Goal: Task Accomplishment & Management: Use online tool/utility

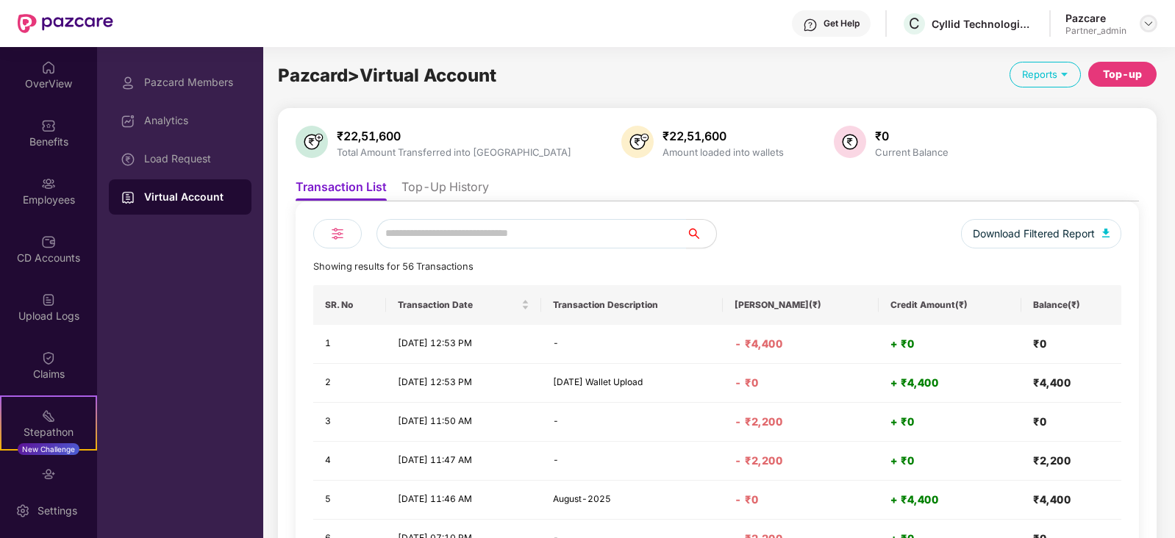
click at [1150, 20] on img at bounding box center [1149, 24] width 12 height 12
click at [1150, 22] on img at bounding box center [1149, 24] width 12 height 12
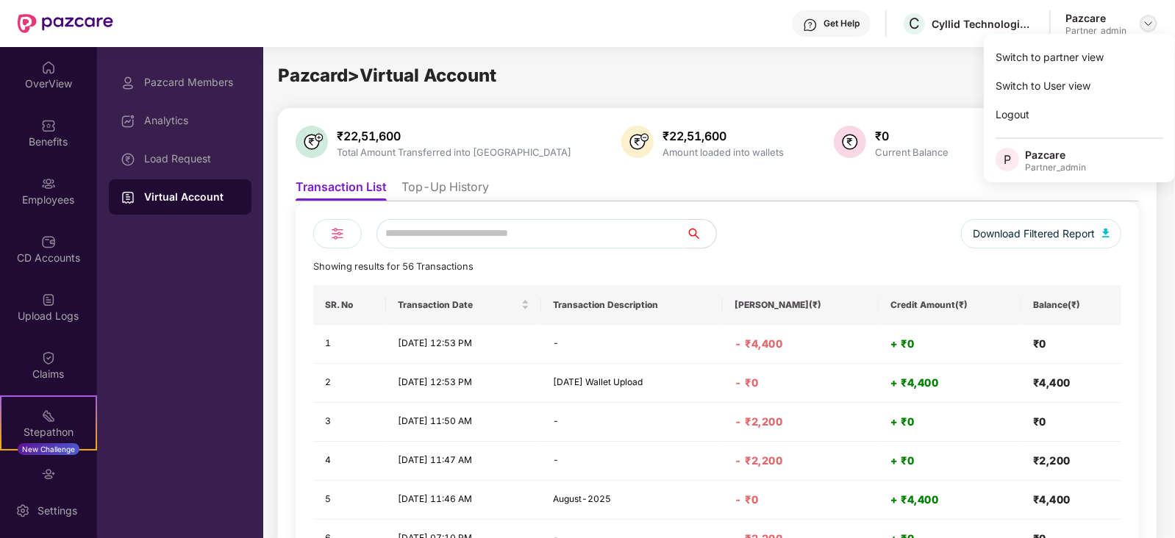
scroll to position [145, 0]
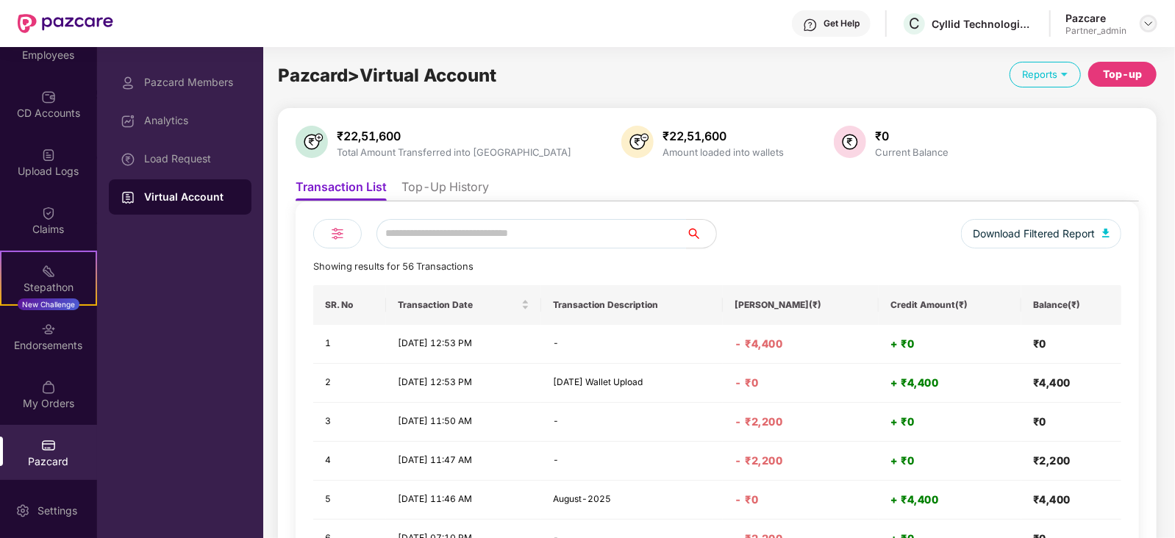
click at [1143, 25] on img at bounding box center [1149, 24] width 12 height 12
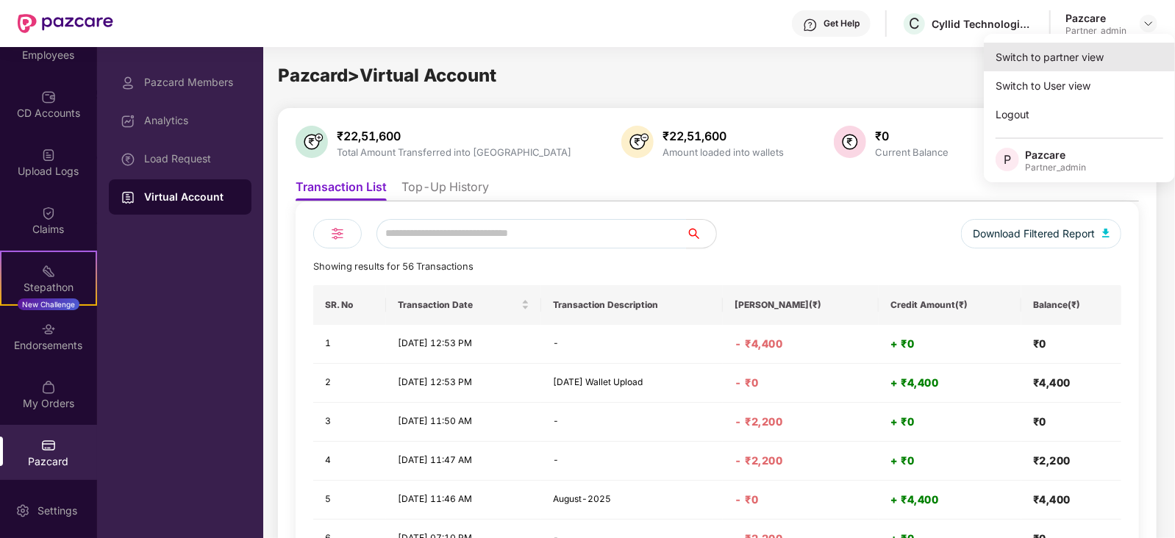
click at [1097, 51] on div "Switch to partner view" at bounding box center [1079, 57] width 191 height 29
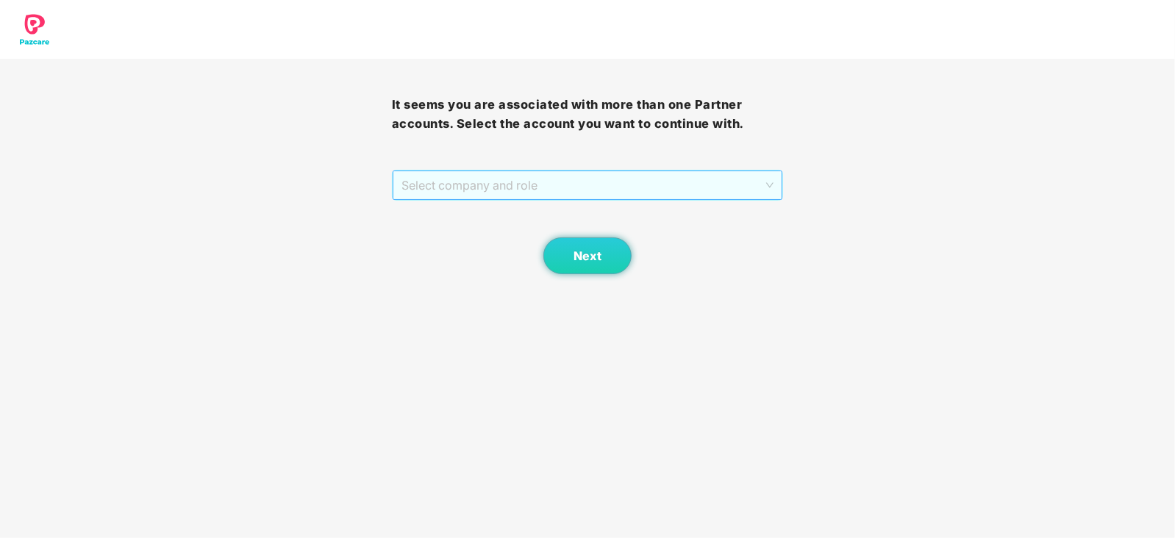
click at [688, 182] on span "Select company and role" at bounding box center [588, 185] width 373 height 28
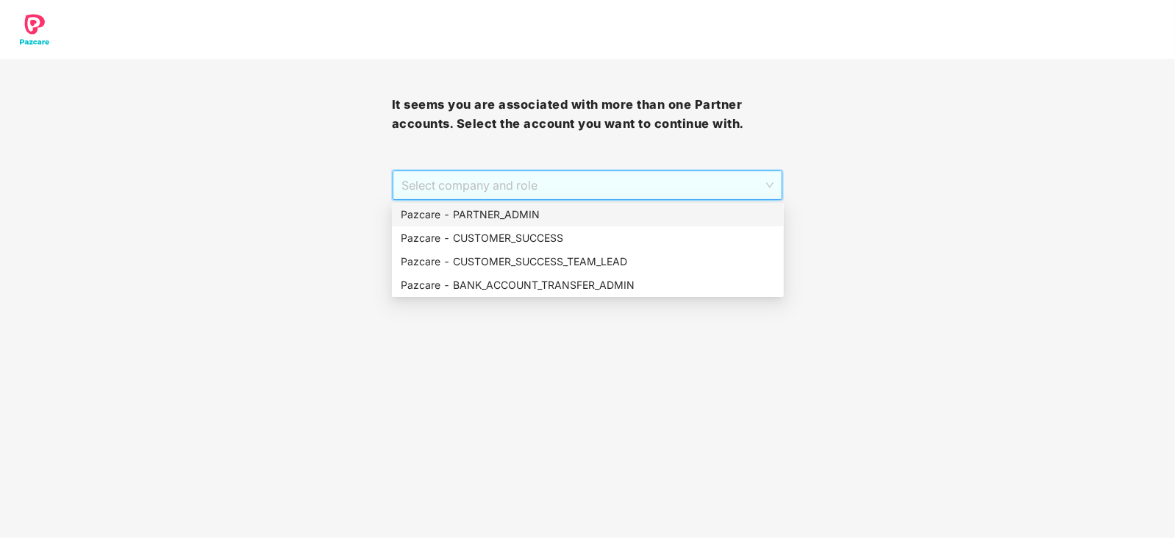
click at [654, 210] on div "Pazcare - PARTNER_ADMIN" at bounding box center [588, 215] width 374 height 16
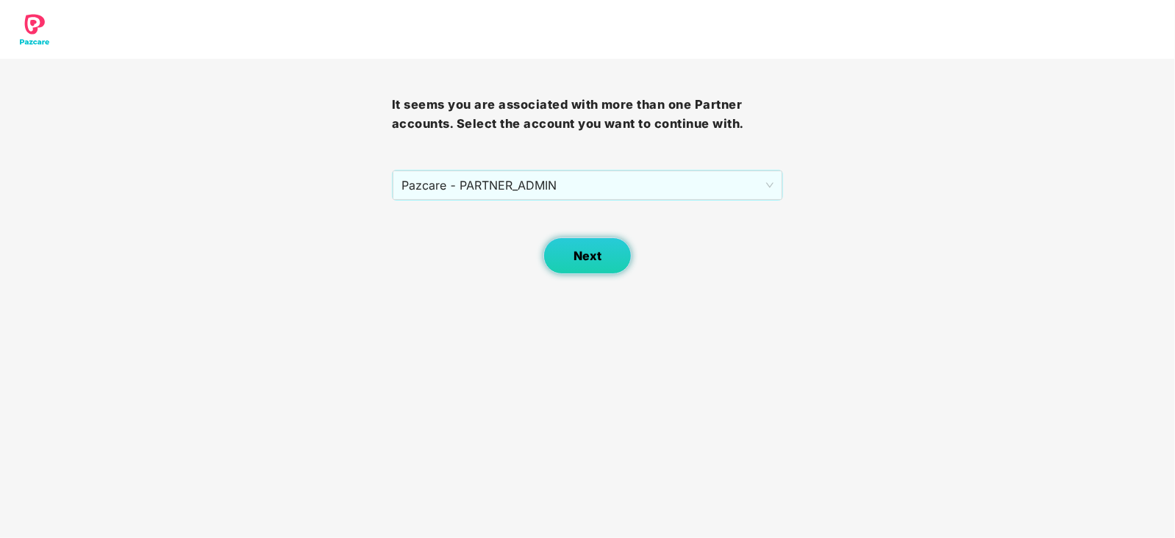
click at [580, 255] on span "Next" at bounding box center [588, 256] width 28 height 14
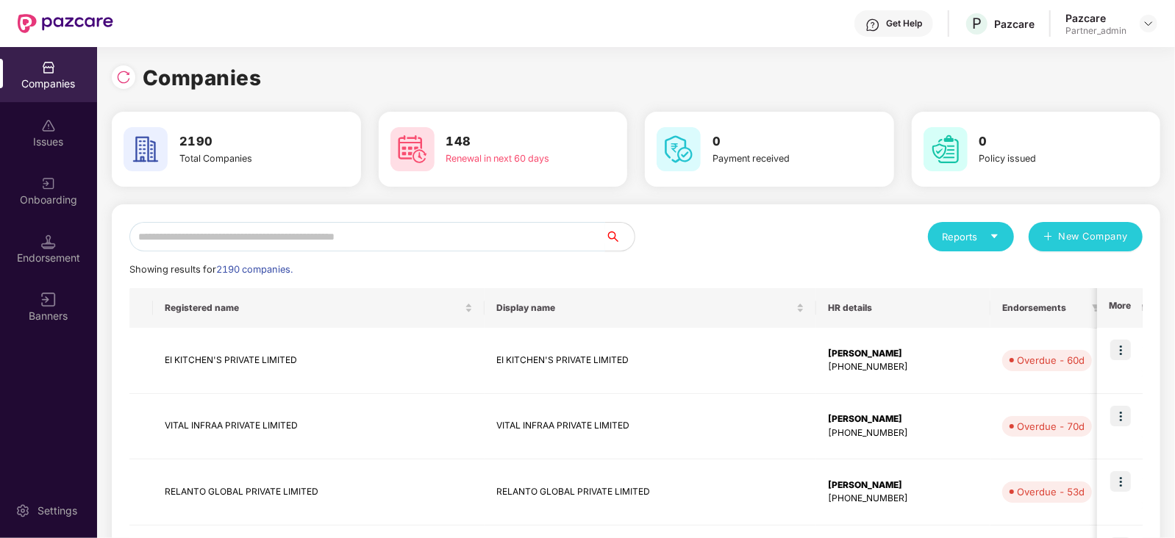
click at [489, 236] on input "text" at bounding box center [367, 236] width 476 height 29
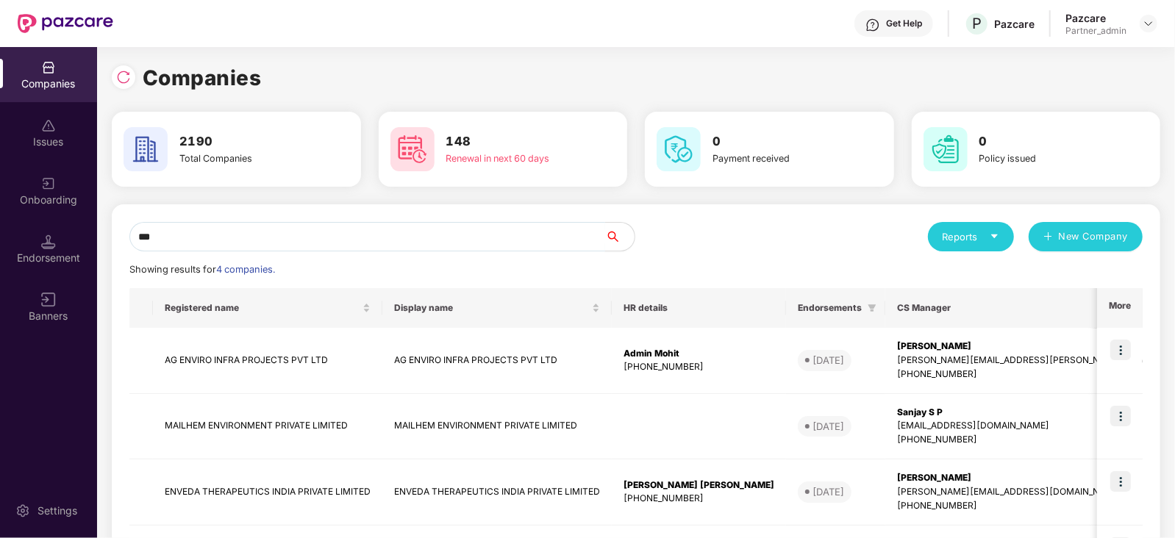
type input "***"
click at [1121, 478] on img at bounding box center [1121, 481] width 21 height 21
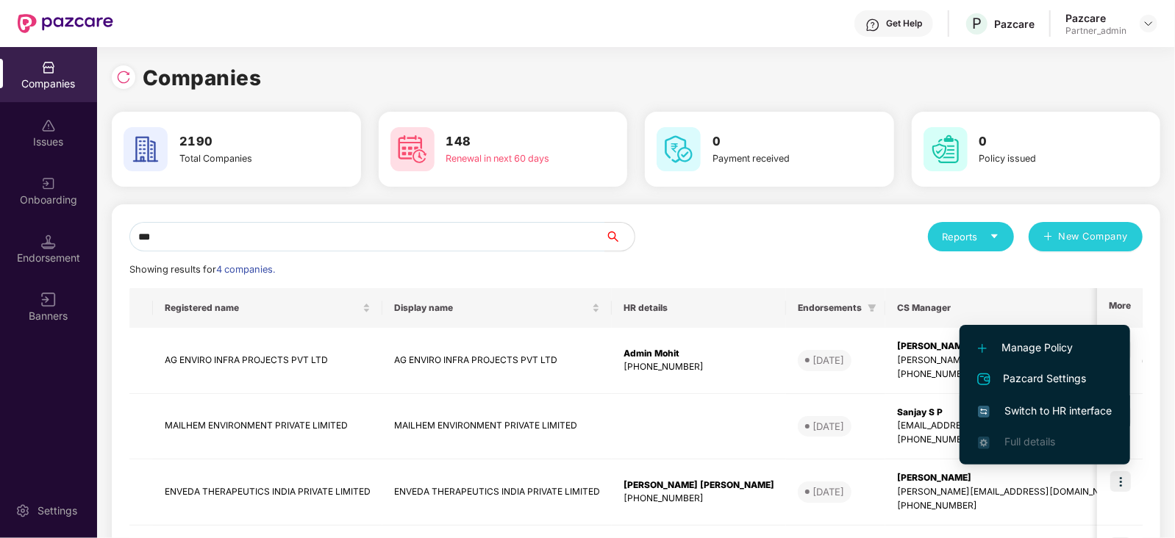
click at [1075, 410] on span "Switch to HR interface" at bounding box center [1045, 411] width 134 height 16
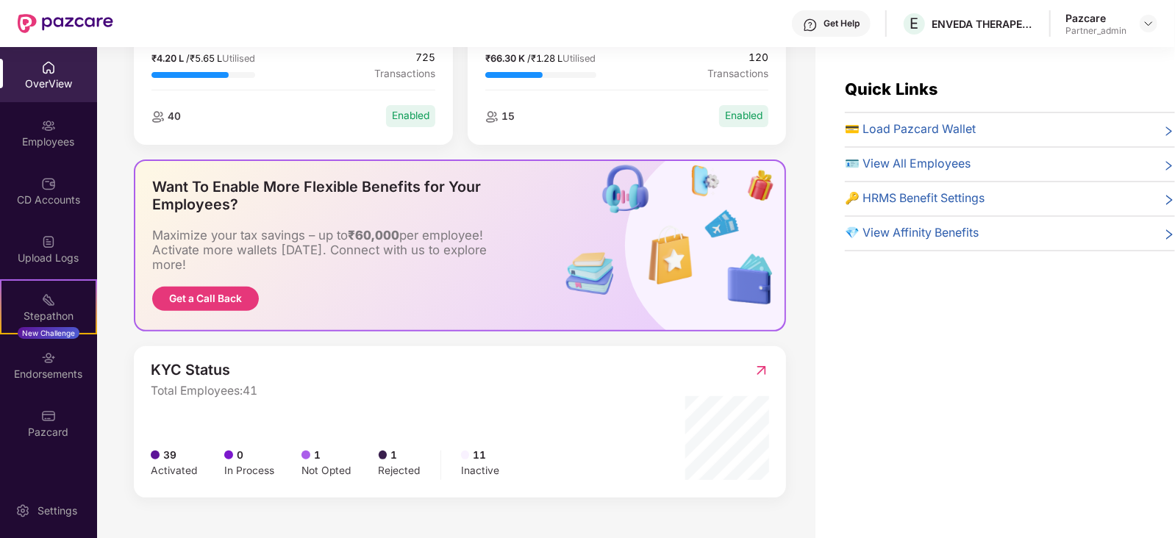
scroll to position [47, 0]
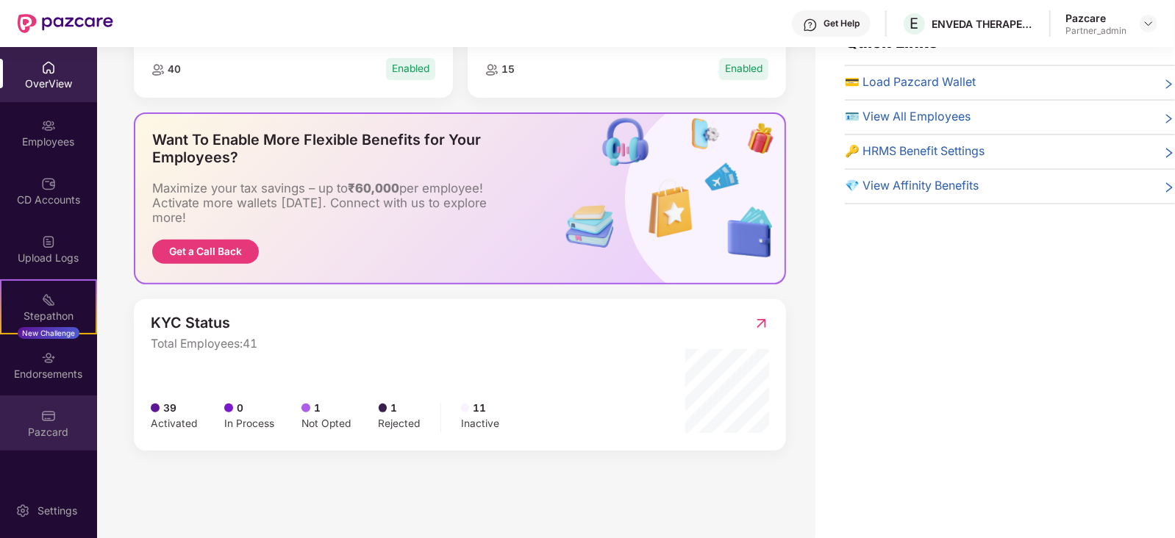
click at [31, 446] on div "Pazcard" at bounding box center [48, 423] width 97 height 55
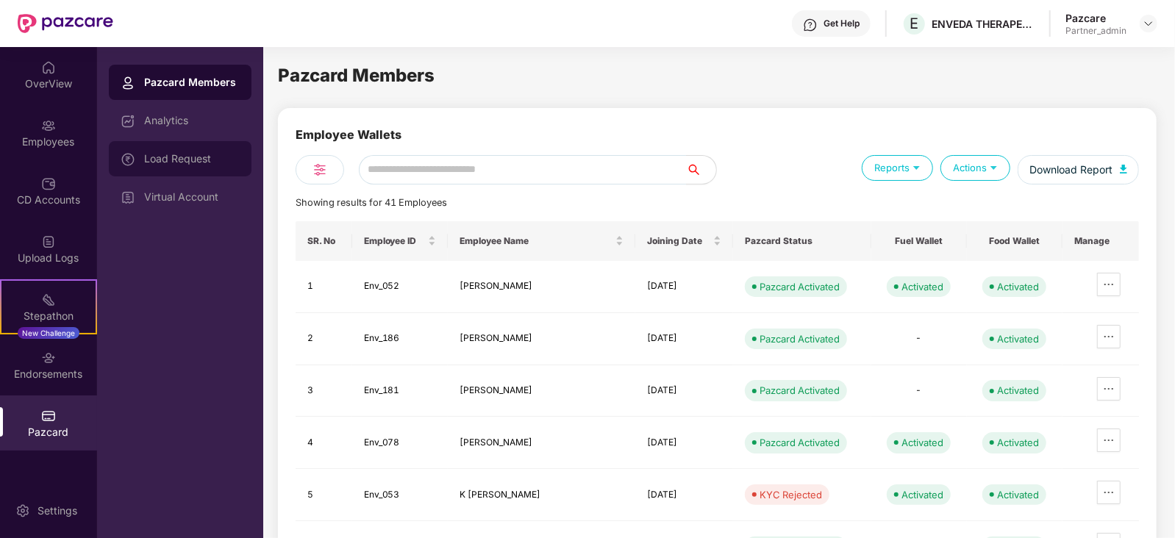
click at [180, 168] on div "Load Request" at bounding box center [180, 158] width 143 height 35
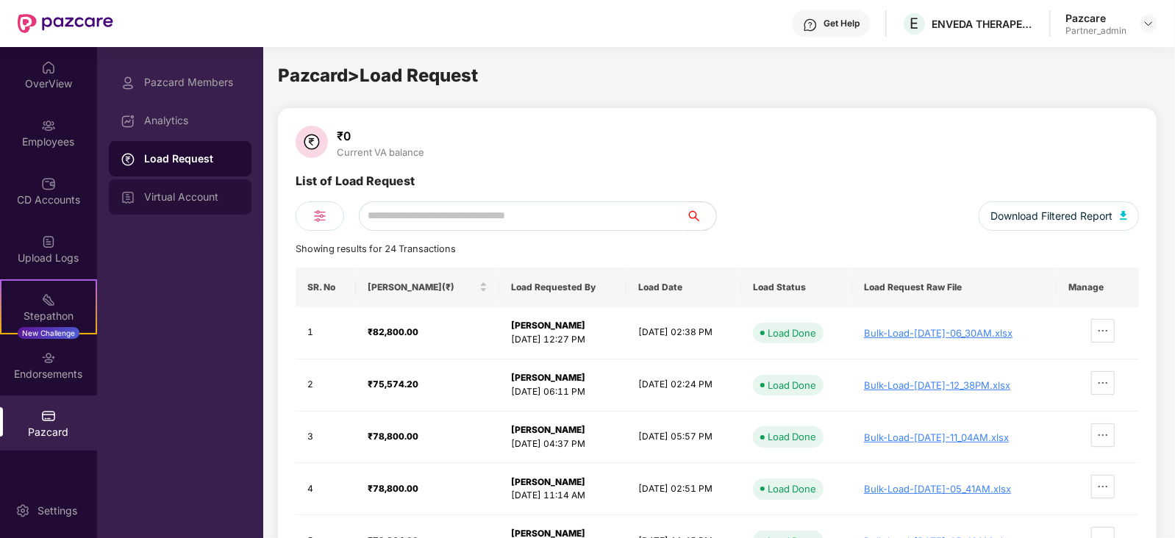
click at [180, 195] on div "Virtual Account" at bounding box center [192, 197] width 96 height 12
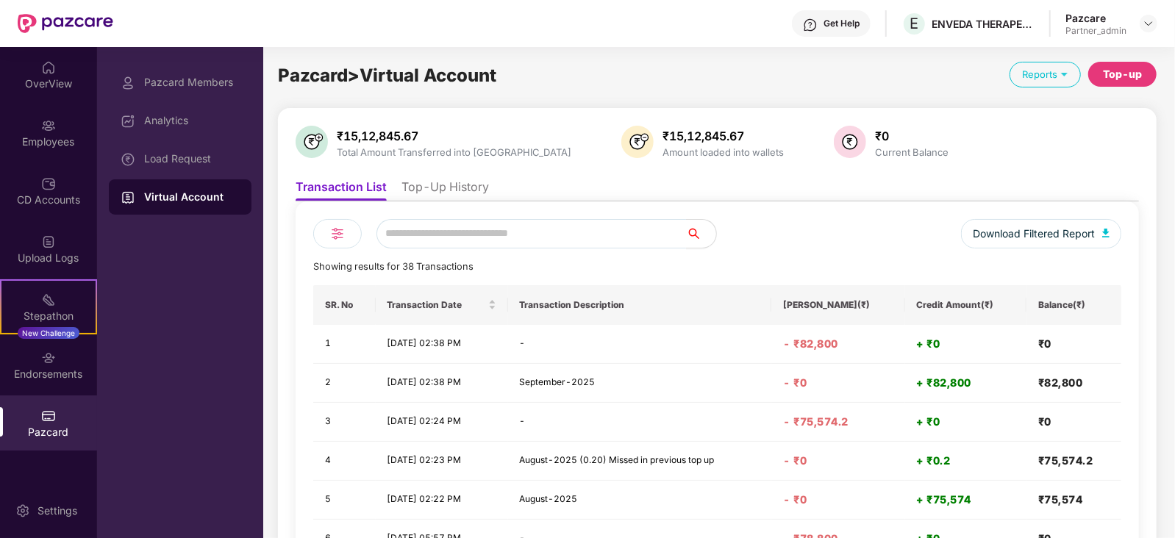
click at [438, 184] on li "Top-Up History" at bounding box center [446, 189] width 88 height 21
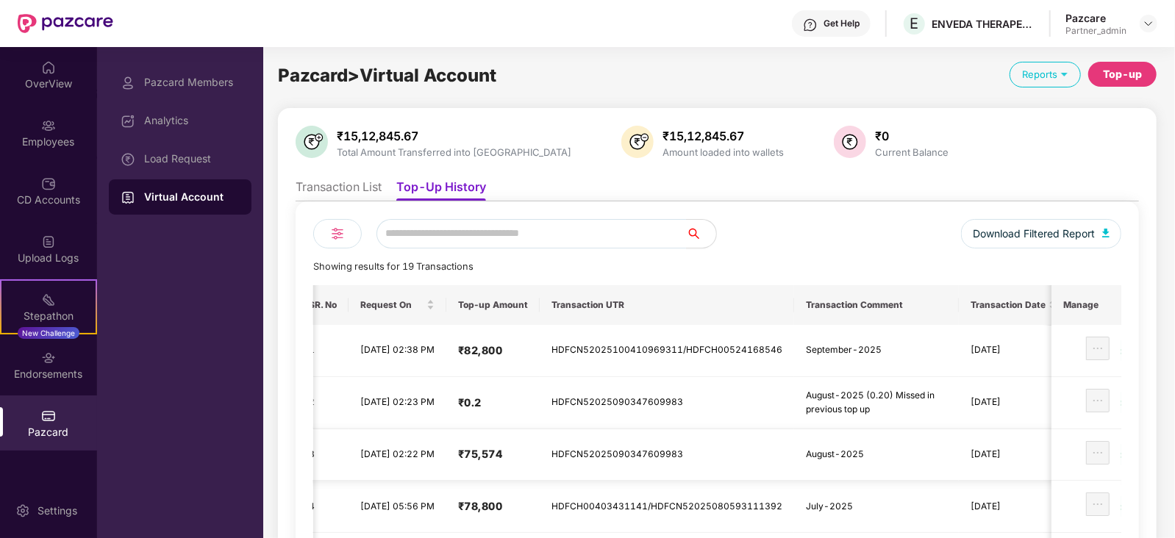
scroll to position [0, 16]
click at [180, 155] on div "Load Request" at bounding box center [192, 159] width 96 height 12
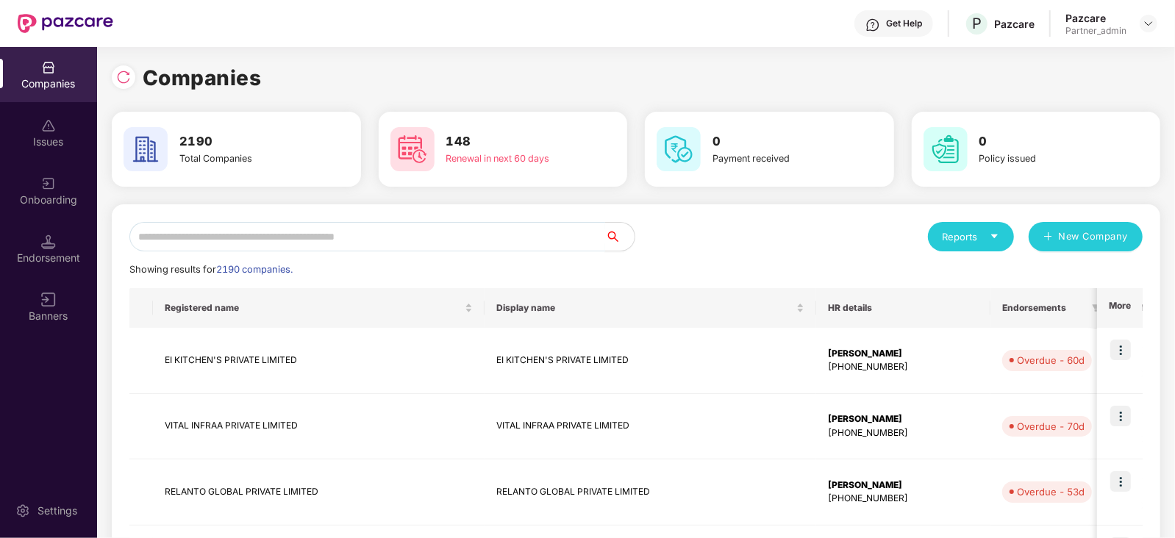
click at [357, 243] on input "text" at bounding box center [367, 236] width 476 height 29
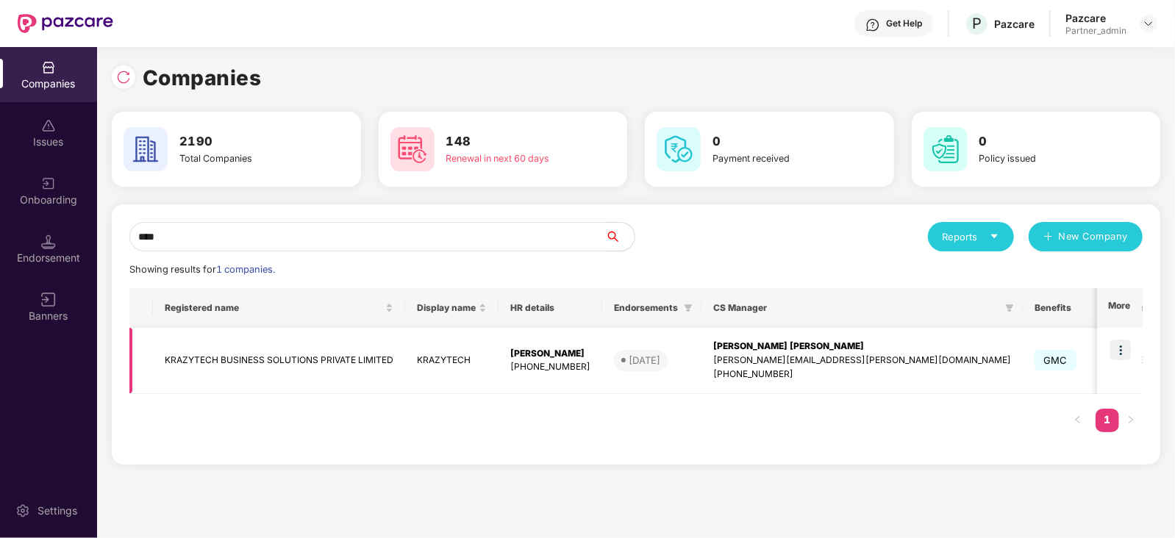
type input "****"
click at [1125, 349] on img at bounding box center [1121, 350] width 21 height 21
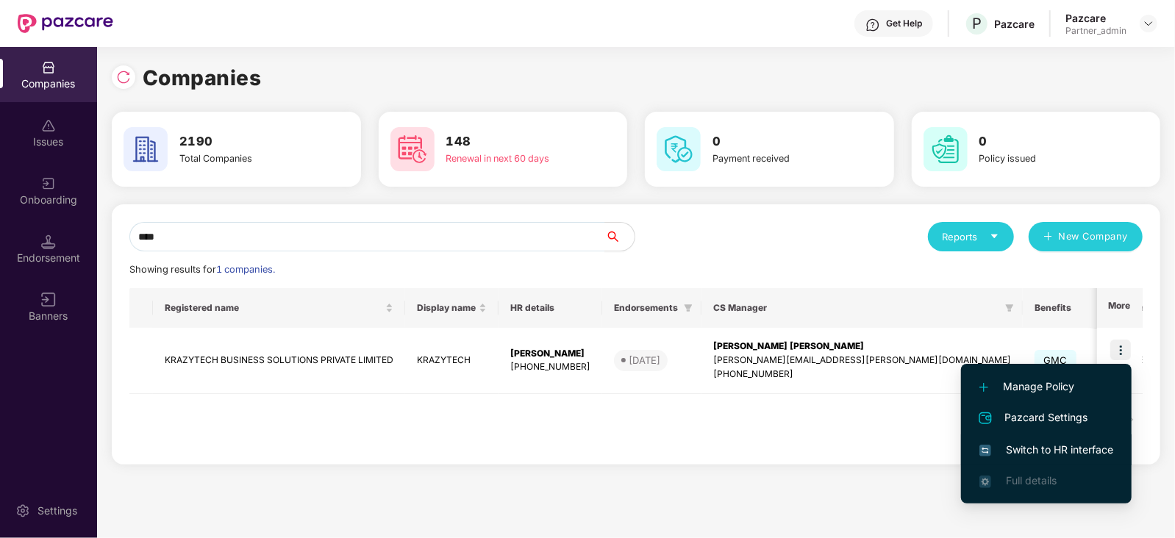
click at [1075, 448] on span "Switch to HR interface" at bounding box center [1047, 450] width 134 height 16
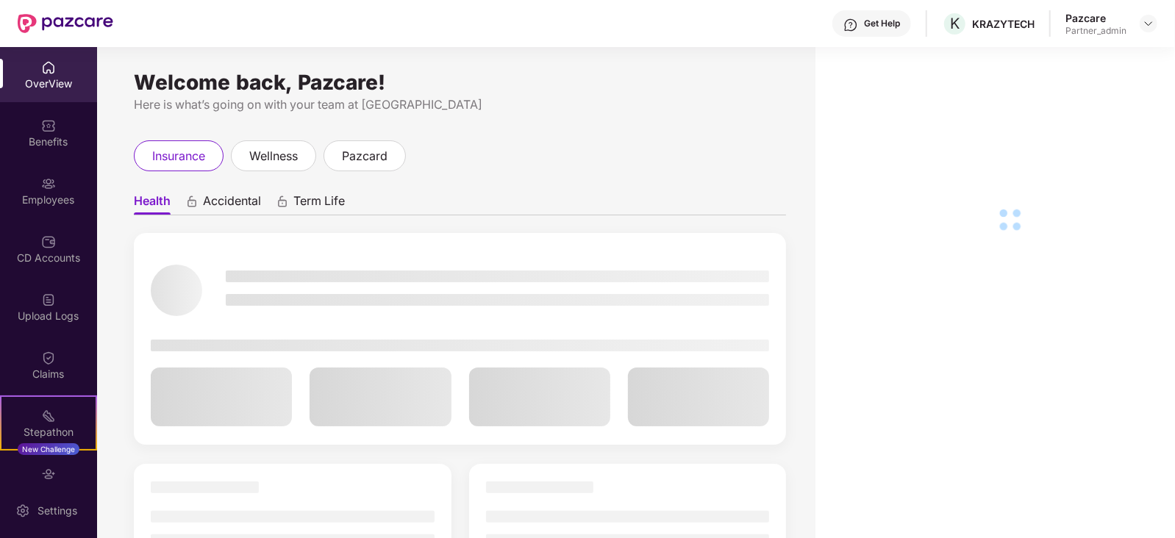
scroll to position [145, 0]
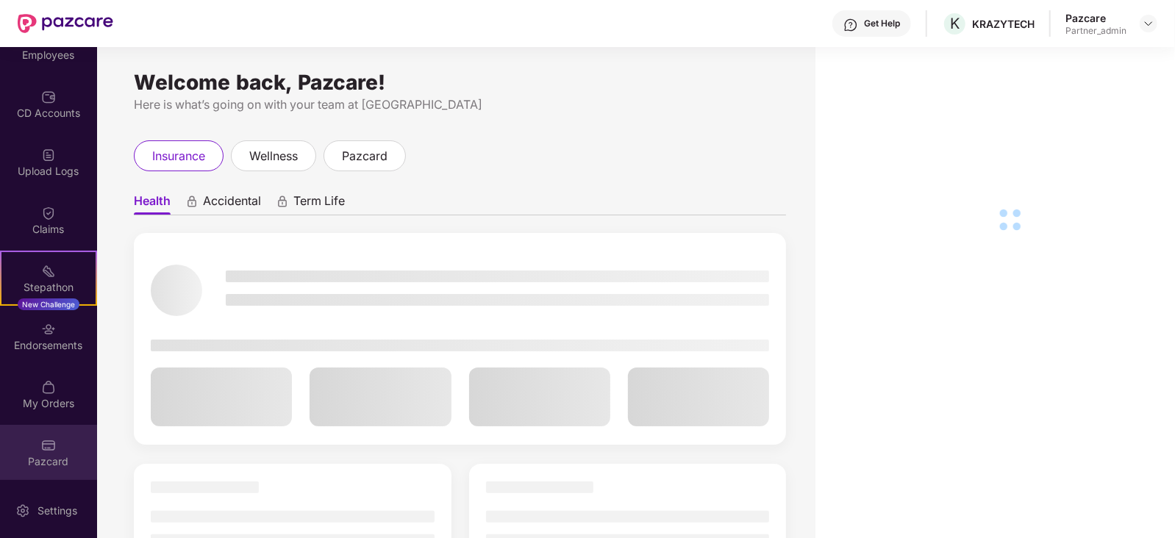
click at [46, 455] on div "Pazcard" at bounding box center [48, 462] width 97 height 15
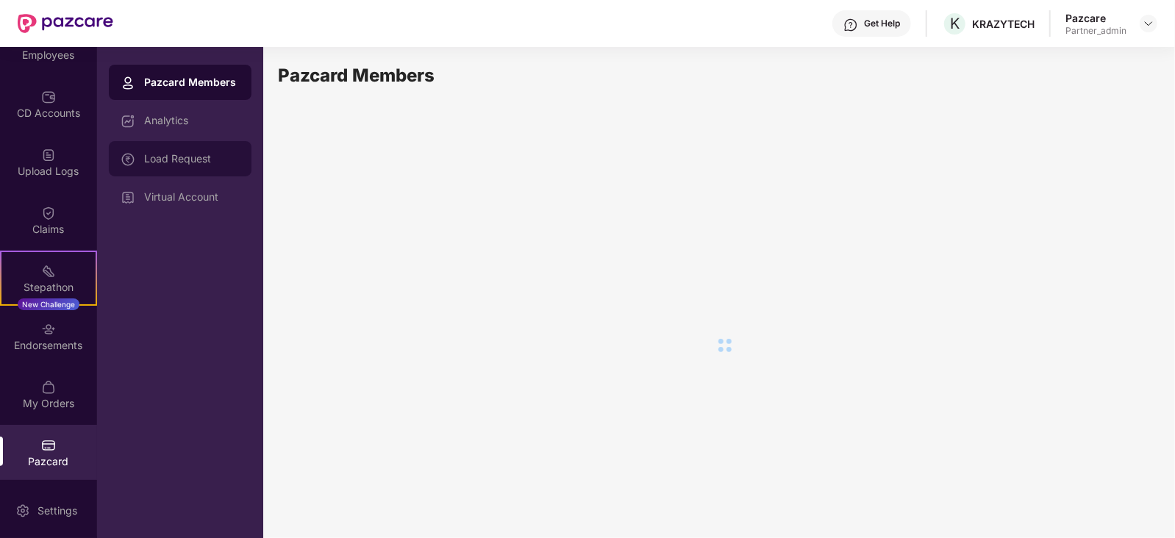
click at [188, 165] on div "Load Request" at bounding box center [180, 158] width 143 height 35
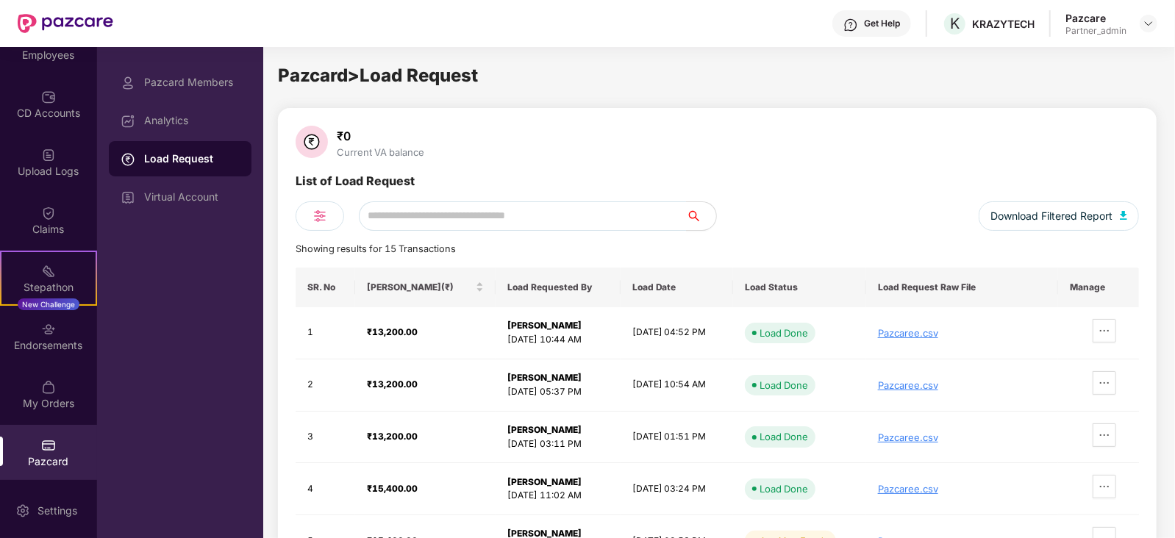
click at [189, 196] on div "Virtual Account" at bounding box center [192, 197] width 96 height 12
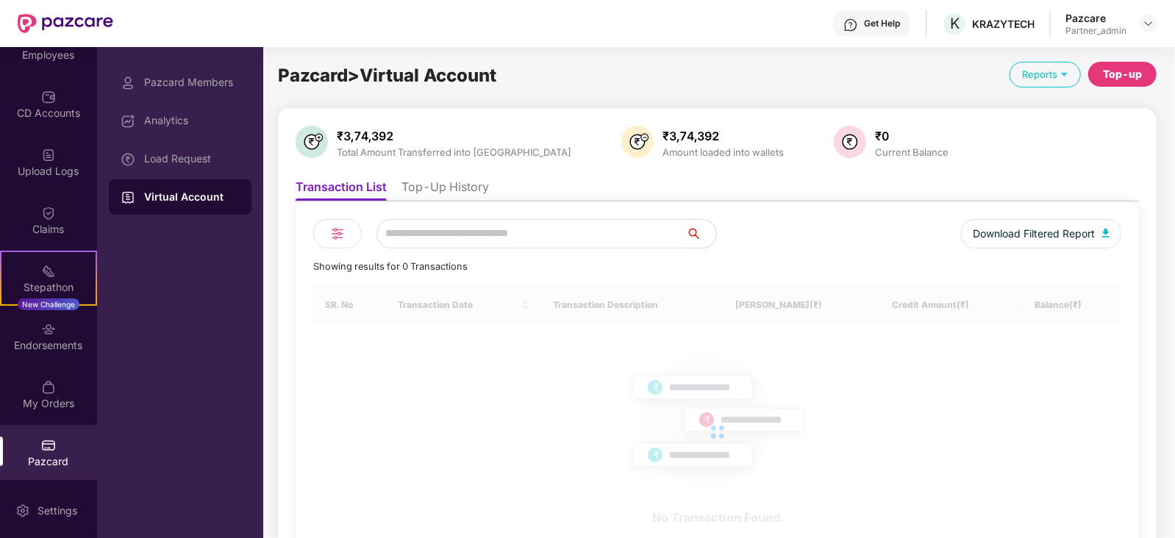
click at [427, 185] on li "Top-Up History" at bounding box center [446, 189] width 88 height 21
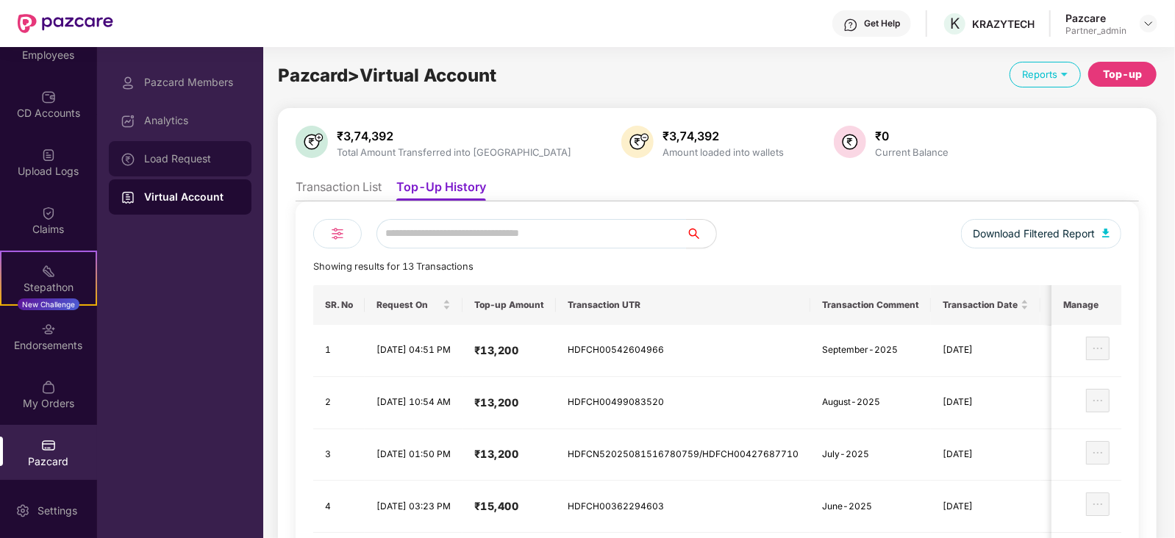
click at [207, 160] on div "Load Request" at bounding box center [192, 159] width 96 height 12
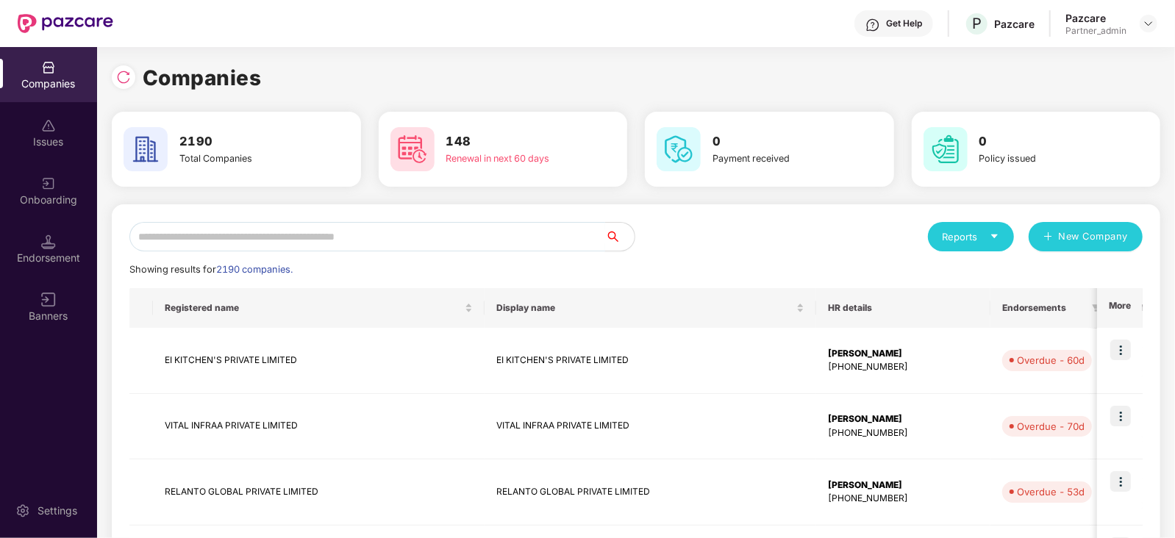
click at [460, 233] on input "text" at bounding box center [367, 236] width 476 height 29
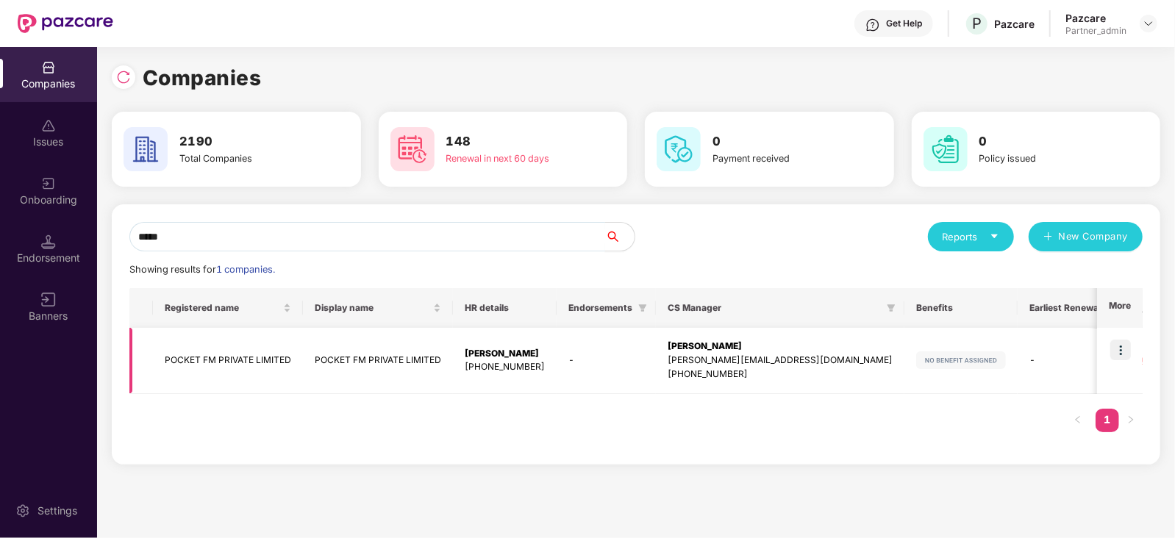
type input "*****"
click at [1117, 341] on img at bounding box center [1121, 350] width 21 height 21
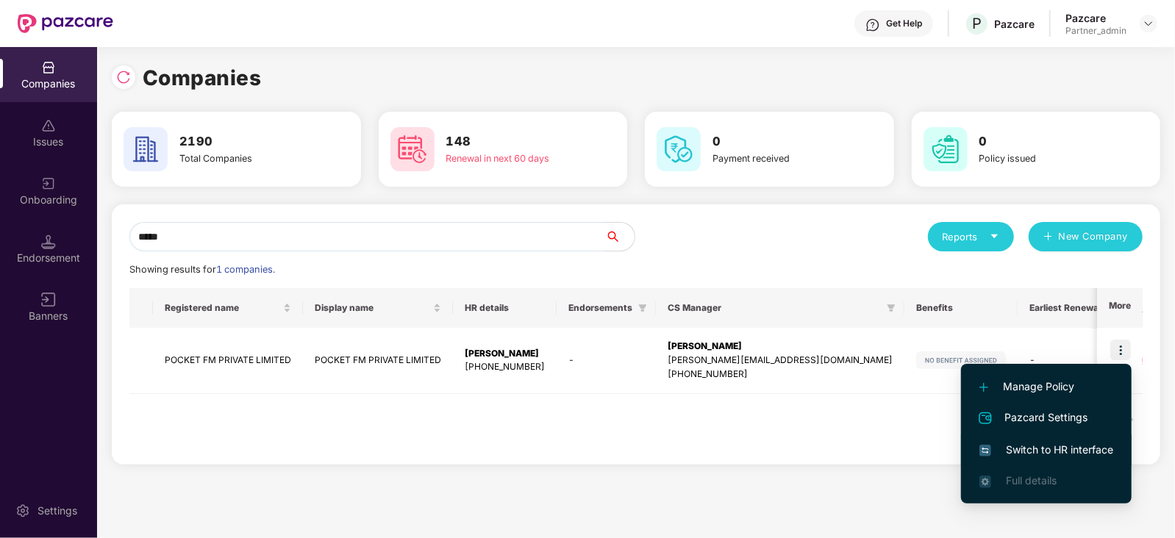
click at [1086, 449] on span "Switch to HR interface" at bounding box center [1047, 450] width 134 height 16
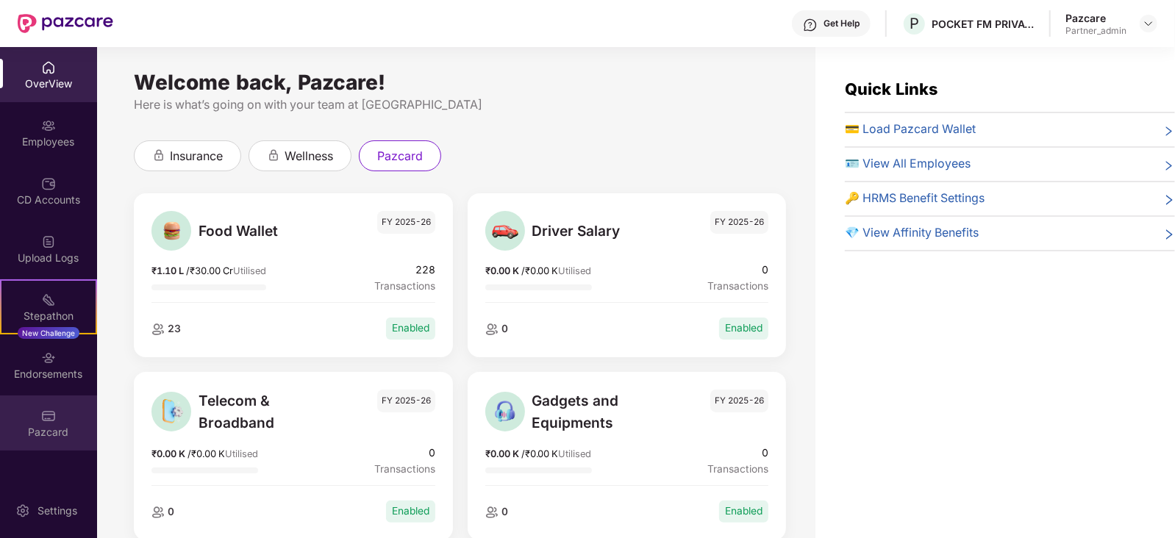
click at [24, 430] on div "Pazcard" at bounding box center [48, 432] width 97 height 15
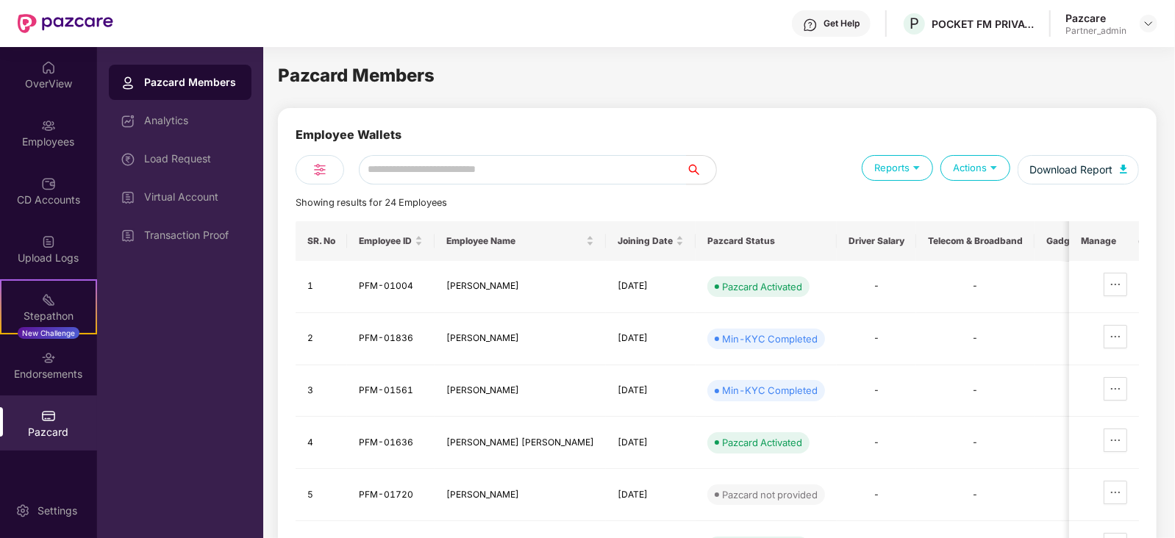
click at [203, 166] on div "Load Request" at bounding box center [180, 158] width 143 height 35
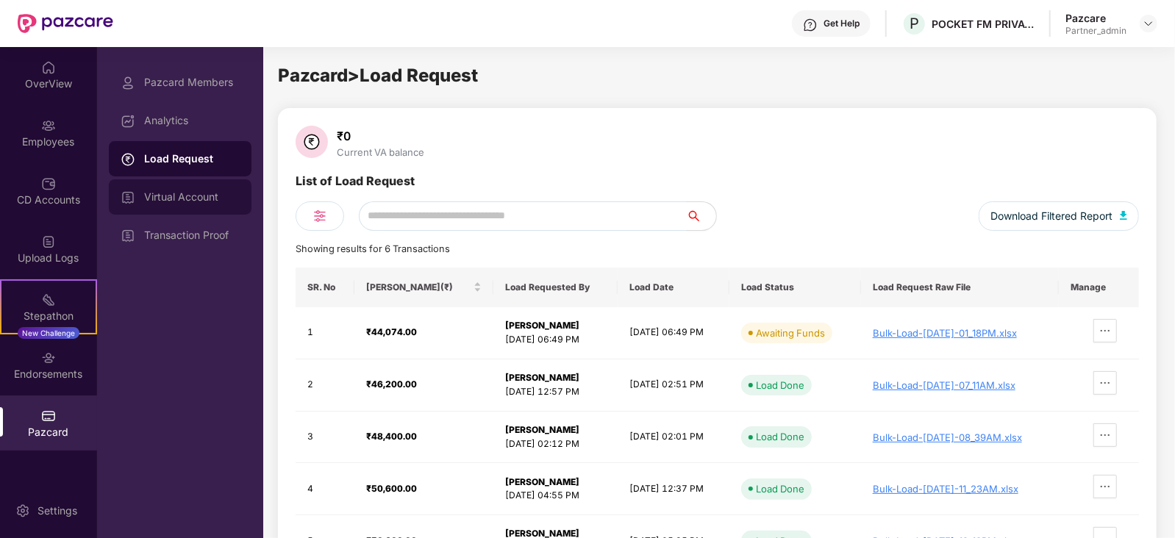
click at [217, 205] on div "Virtual Account" at bounding box center [180, 196] width 143 height 35
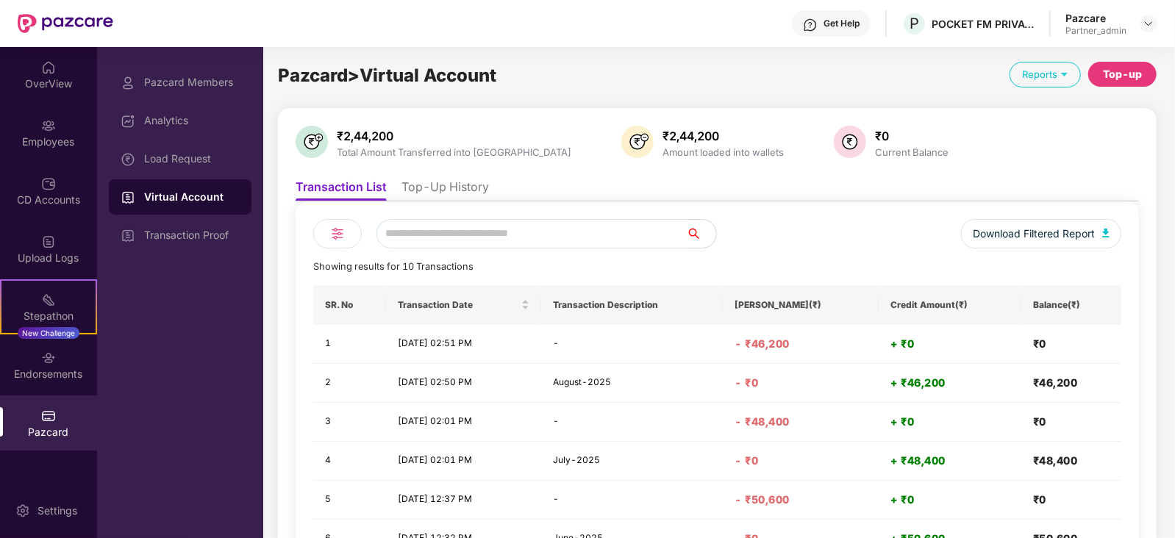
click at [434, 188] on li "Top-Up History" at bounding box center [446, 189] width 88 height 21
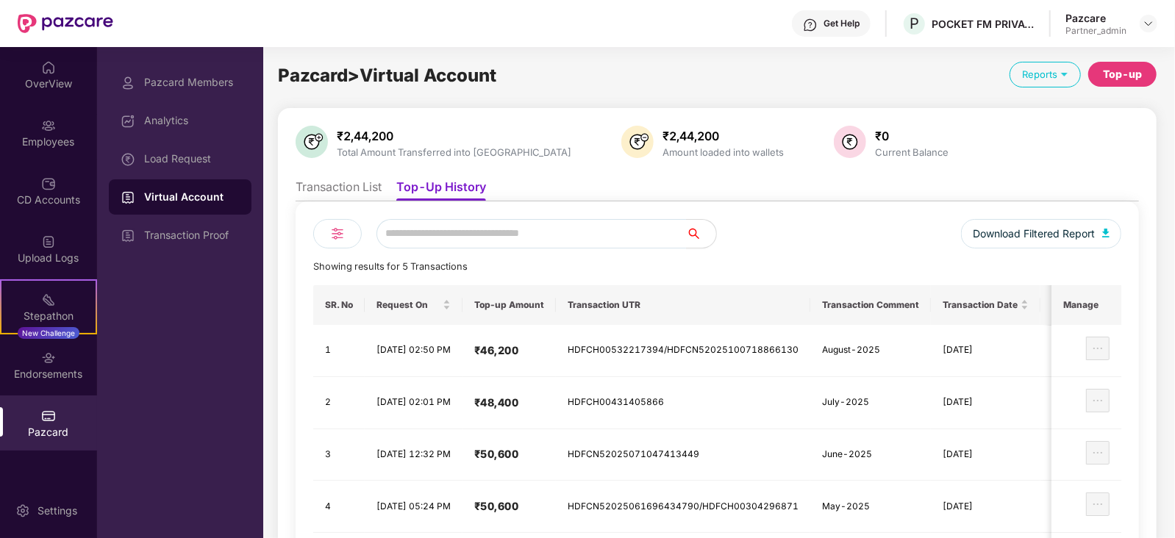
click at [1123, 74] on div "Top-up" at bounding box center [1122, 74] width 39 height 16
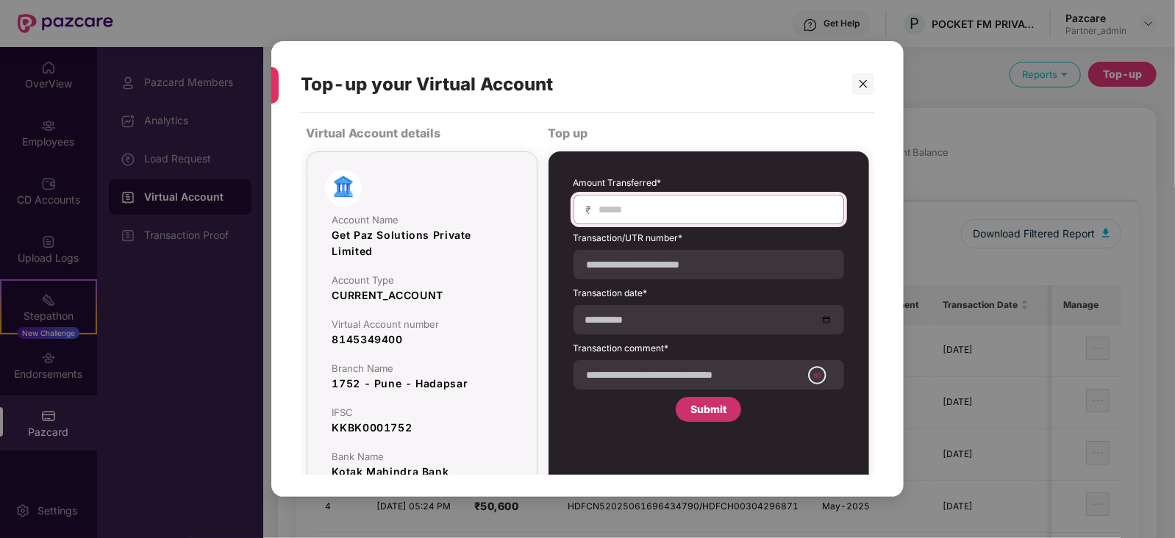
click at [749, 216] on input at bounding box center [715, 209] width 234 height 15
type input "*****"
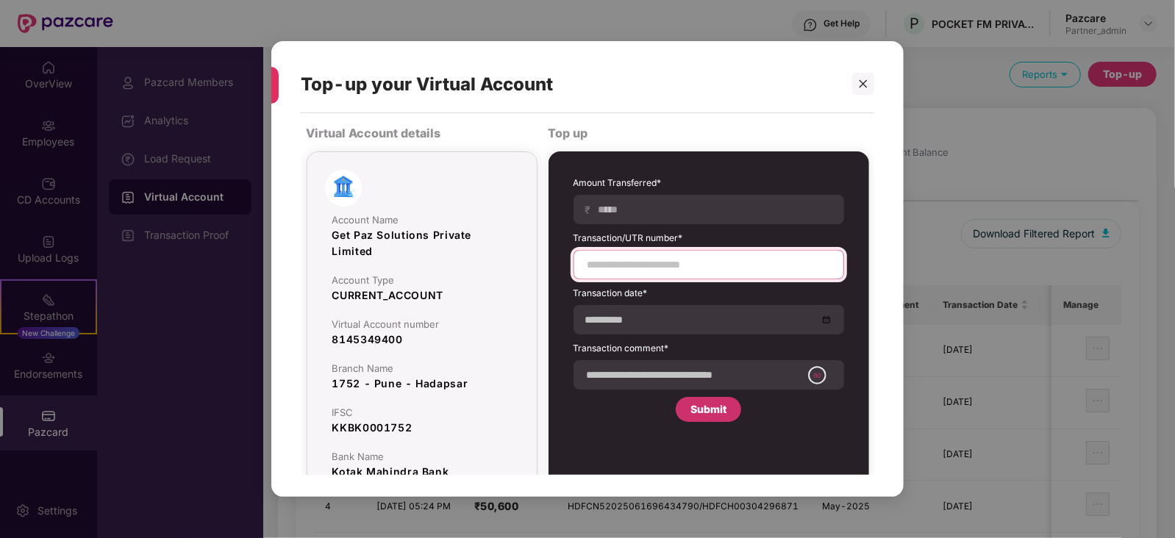
click at [644, 270] on input at bounding box center [709, 264] width 246 height 15
paste input "**********"
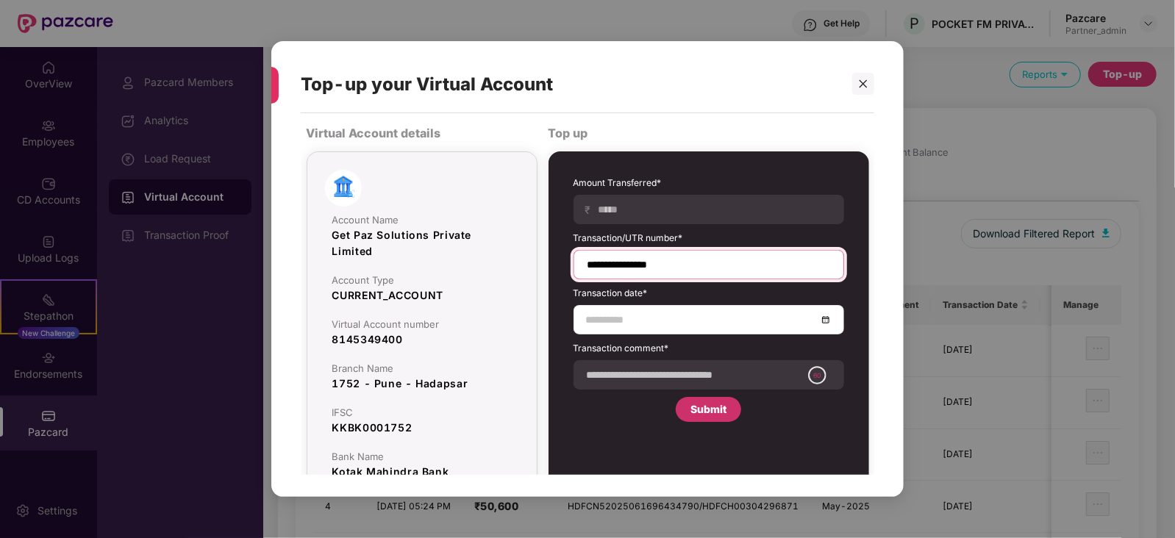
type input "**********"
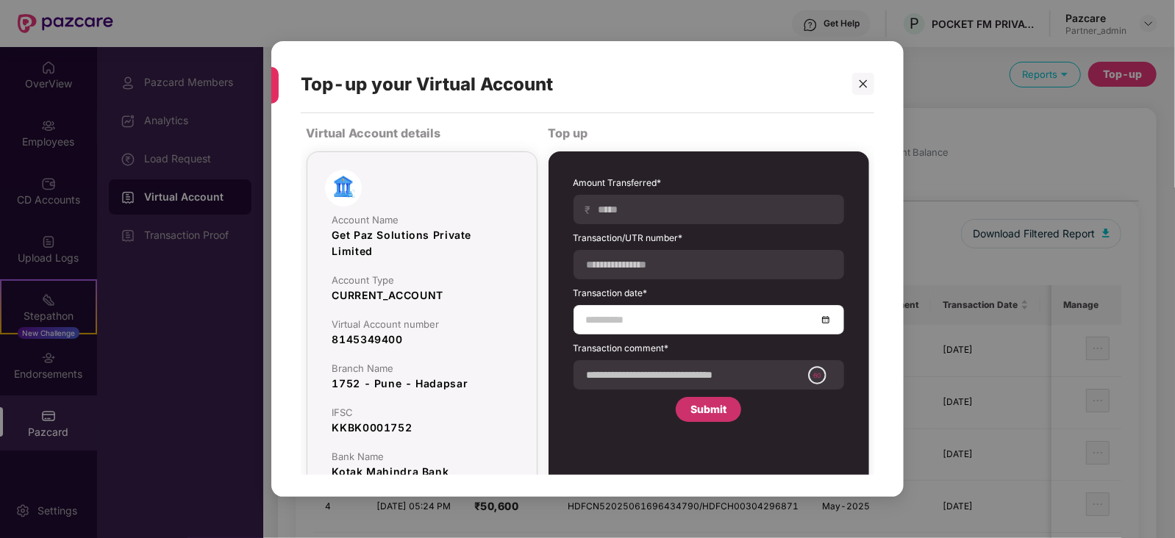
click at [825, 321] on div at bounding box center [709, 320] width 246 height 16
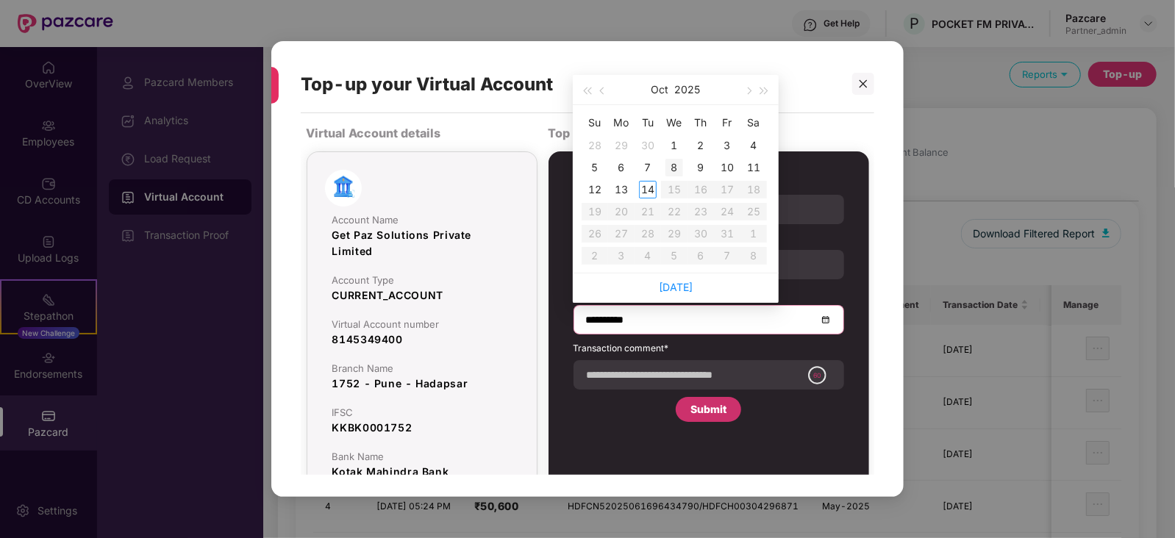
type input "**********"
click at [680, 163] on div "8" at bounding box center [675, 168] width 18 height 18
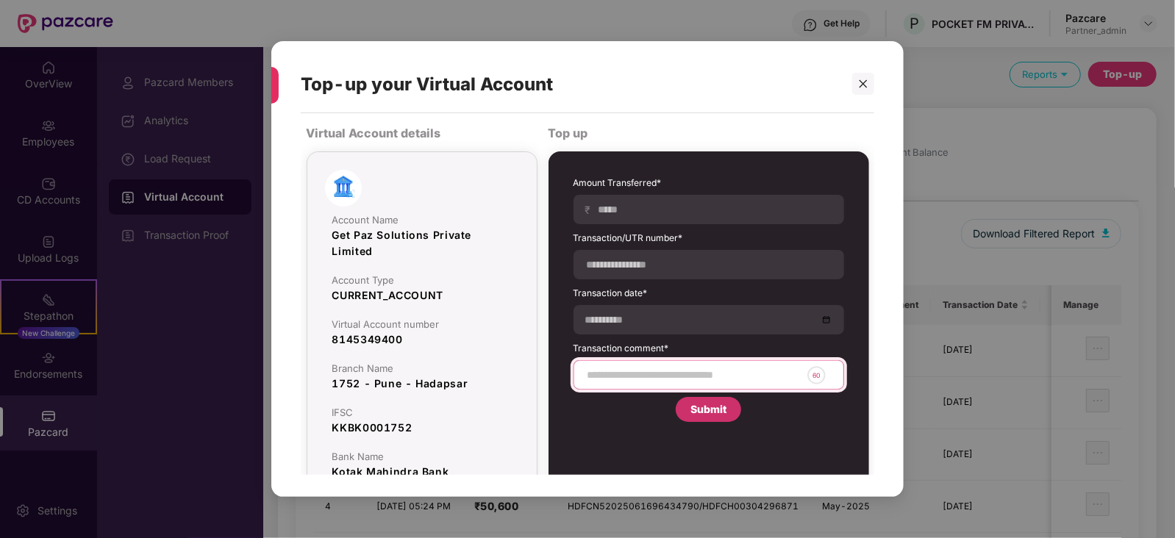
click at [690, 371] on input at bounding box center [694, 375] width 216 height 15
click at [640, 379] on input "**********" at bounding box center [694, 375] width 216 height 15
type input "**********"
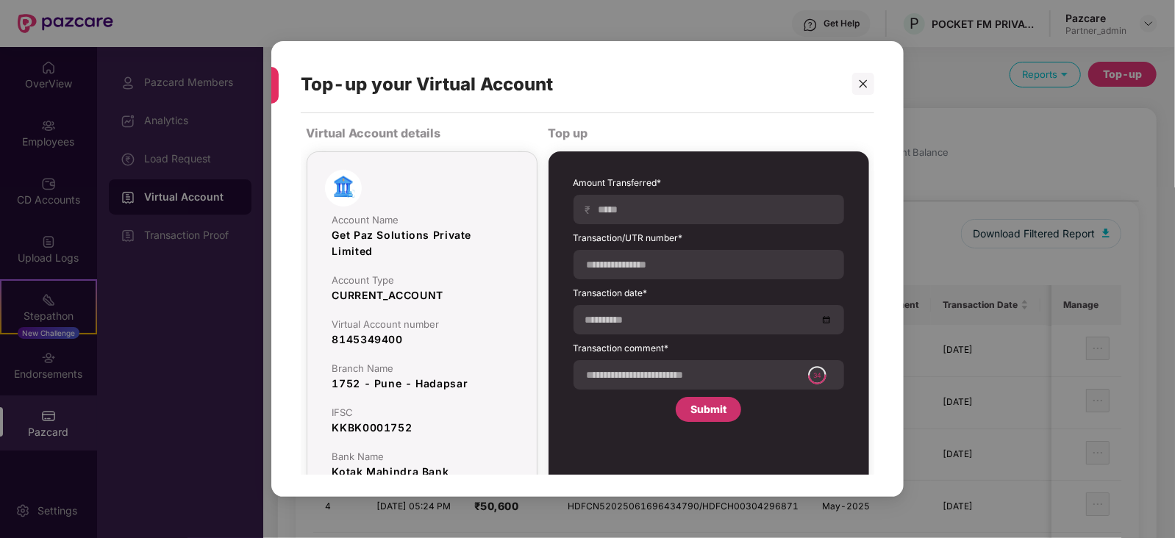
click at [720, 410] on div "Submit" at bounding box center [709, 410] width 36 height 16
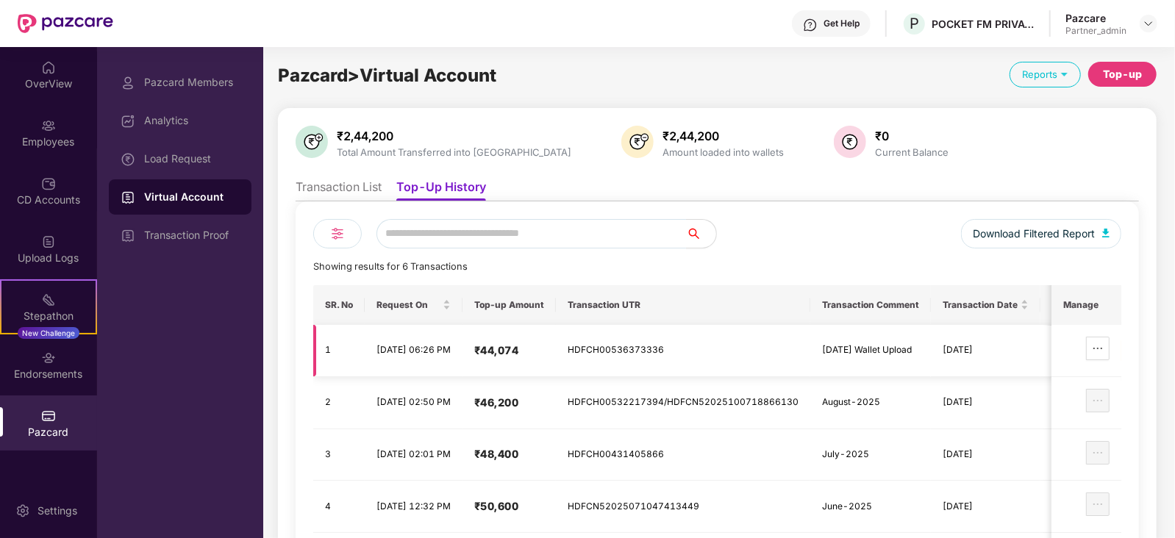
scroll to position [0, 157]
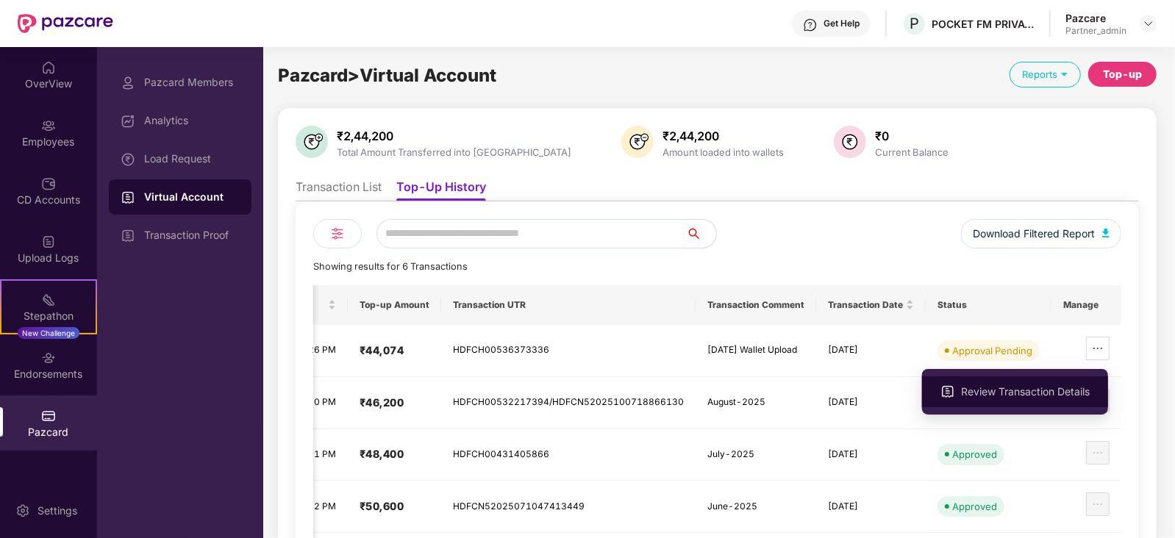
click at [1050, 392] on span "Review Transaction Details" at bounding box center [1025, 392] width 129 height 16
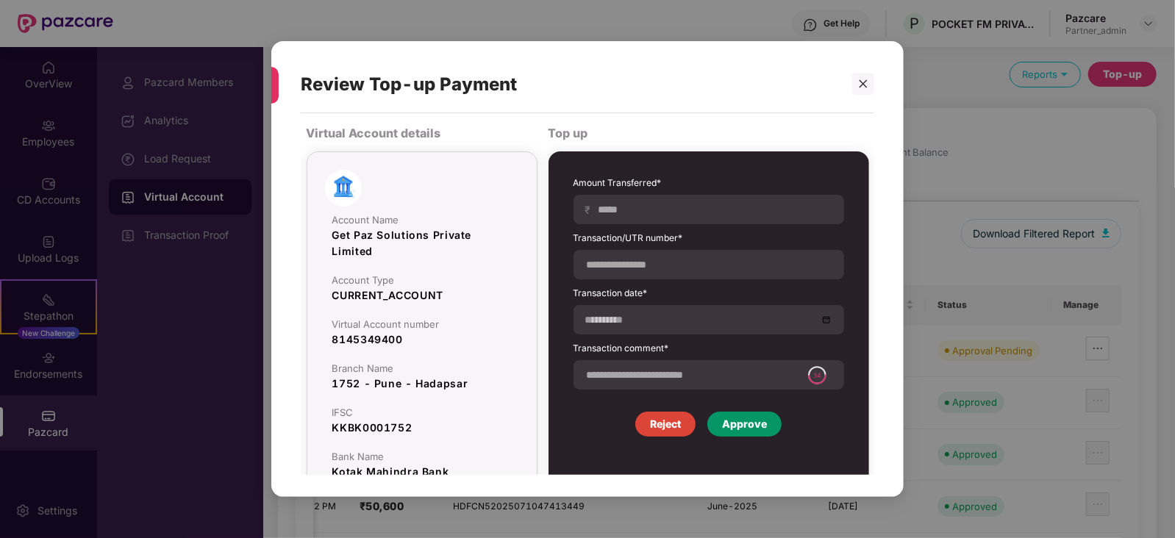
click at [744, 422] on div "Approve" at bounding box center [744, 424] width 45 height 16
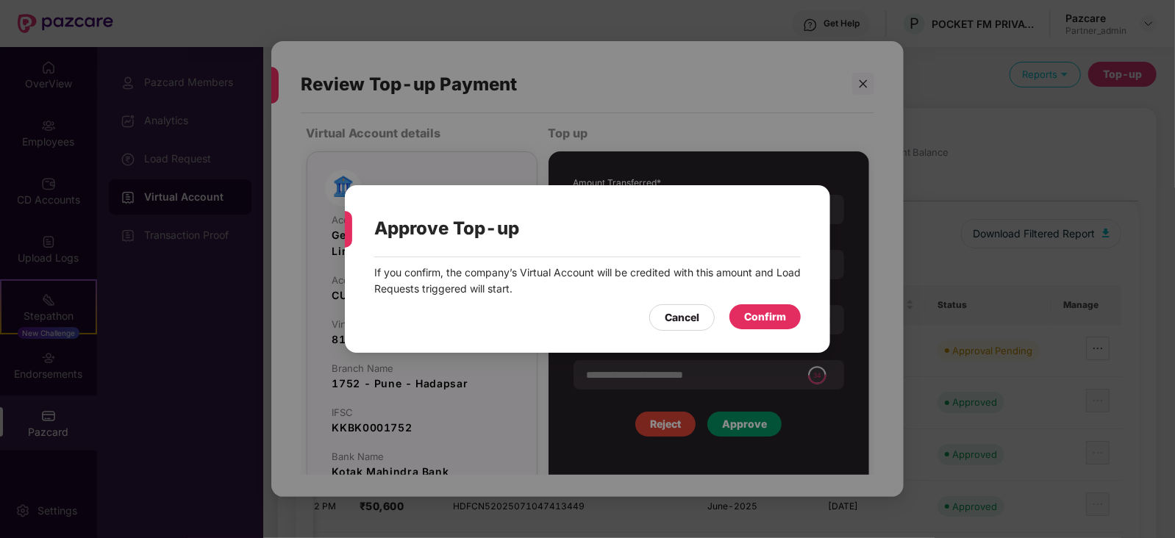
click at [769, 313] on div "Confirm" at bounding box center [765, 317] width 42 height 16
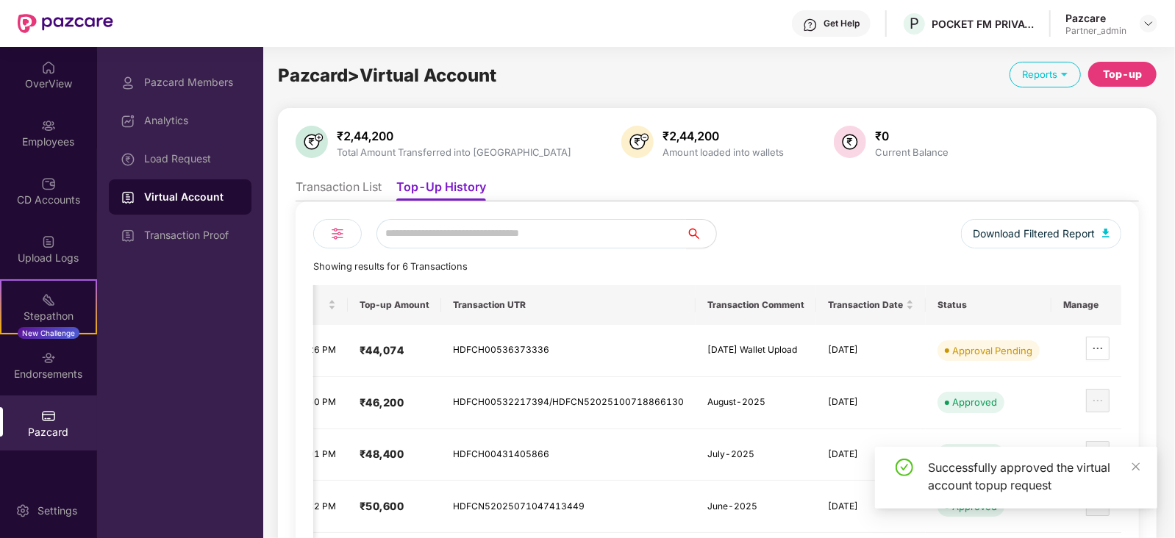
click at [188, 157] on div "Load Request" at bounding box center [192, 159] width 96 height 12
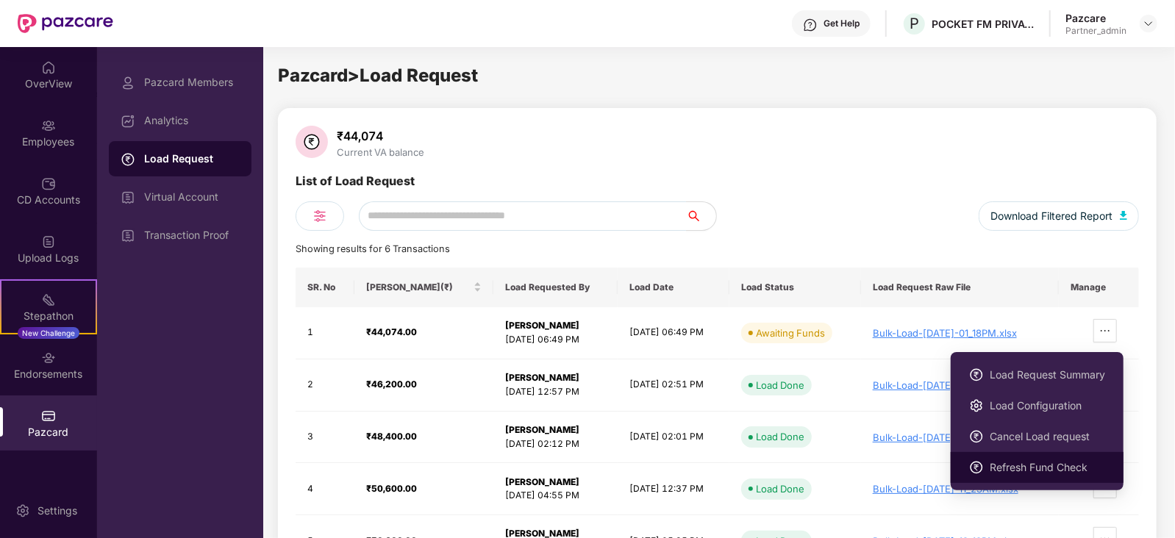
click at [1044, 466] on span "Refresh Fund Check" at bounding box center [1047, 468] width 115 height 16
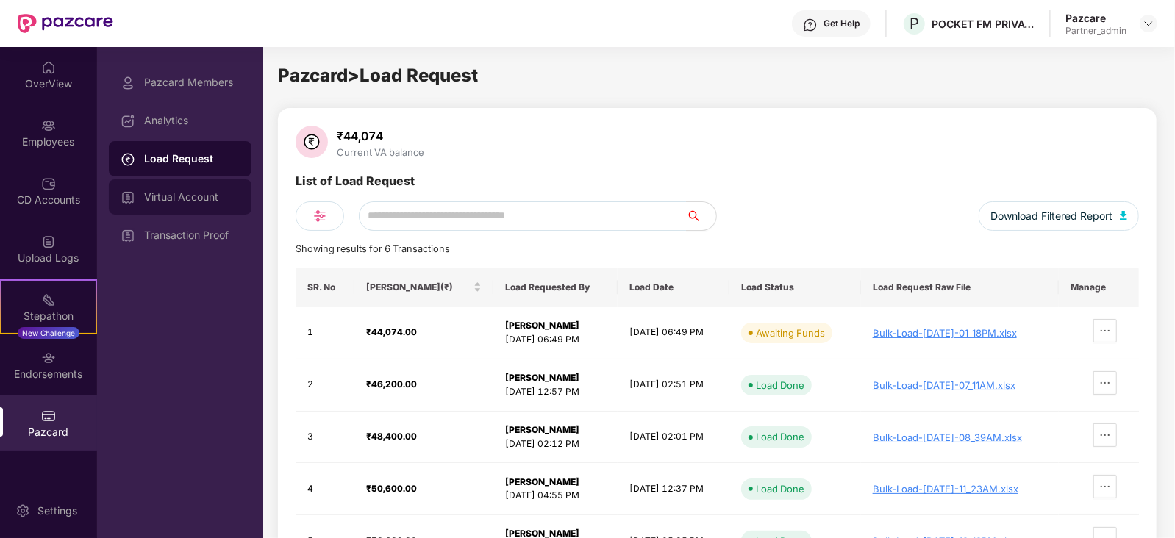
click at [206, 199] on div "Virtual Account" at bounding box center [192, 197] width 96 height 12
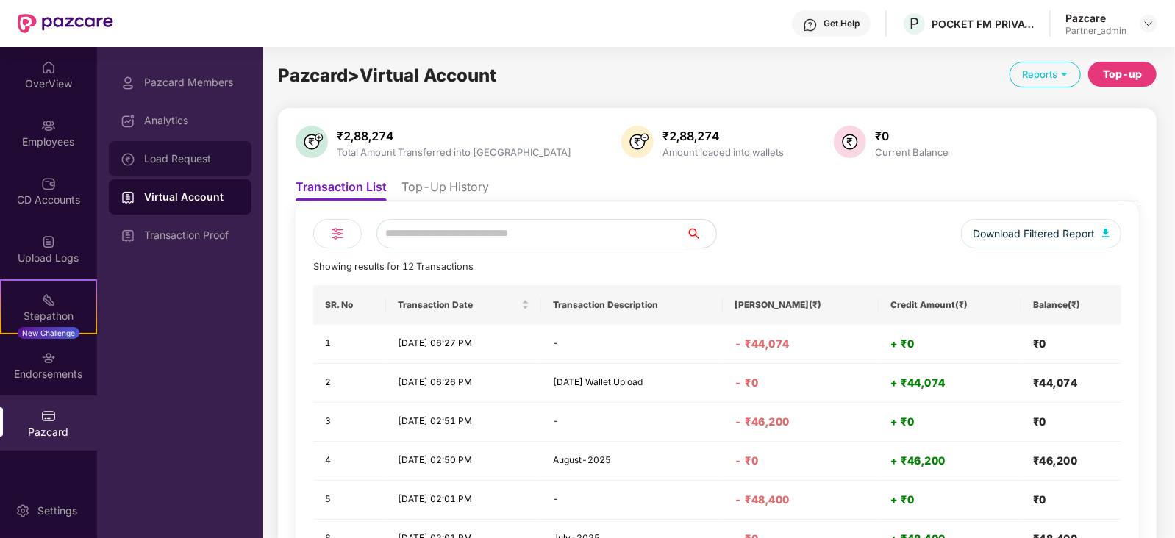
click at [204, 164] on div "Load Request" at bounding box center [192, 159] width 96 height 12
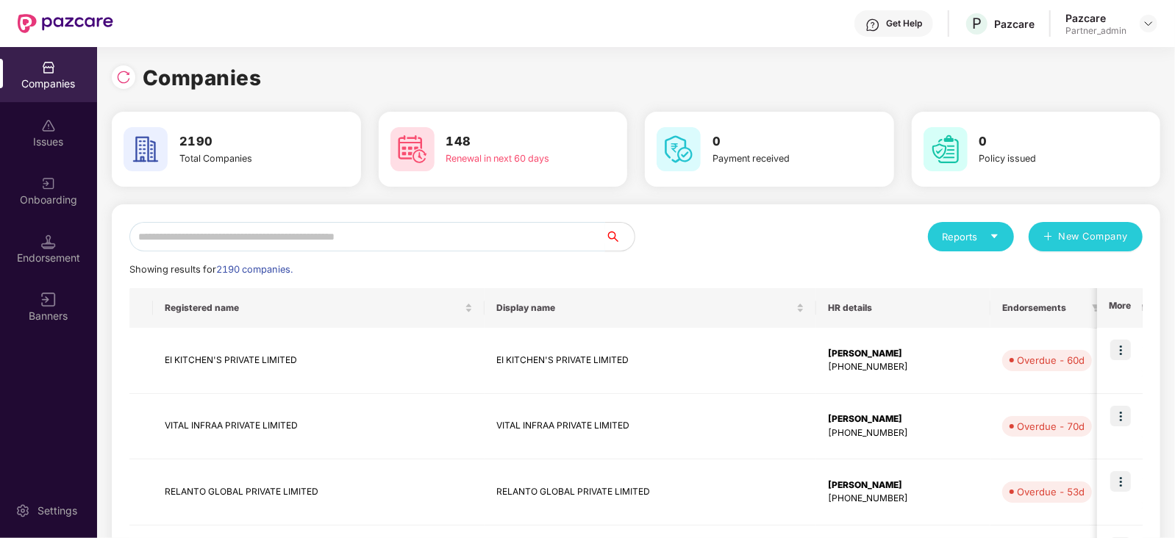
click at [338, 238] on input "text" at bounding box center [367, 236] width 476 height 29
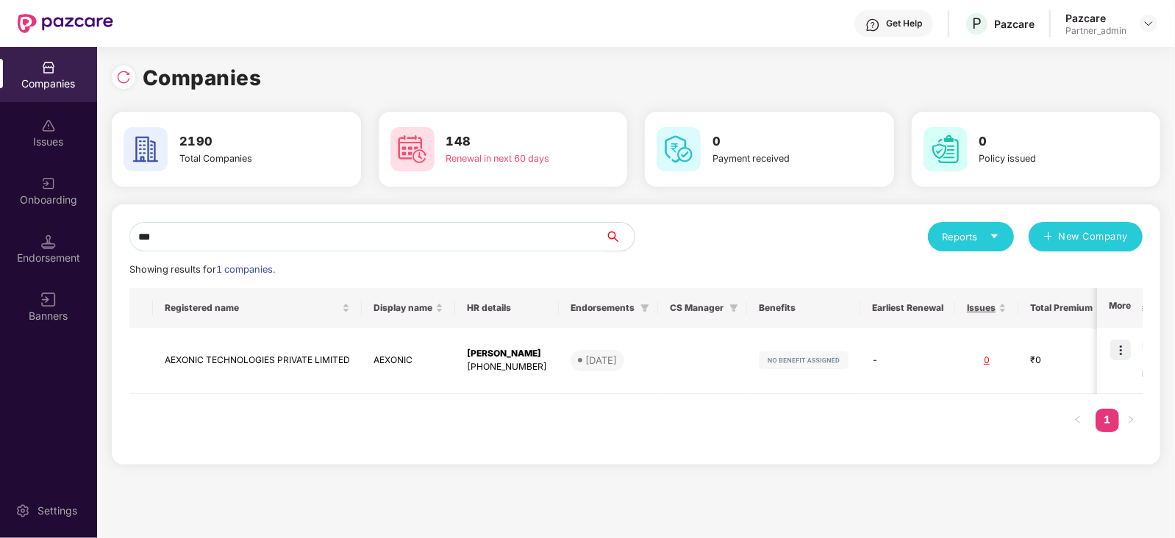
type input "***"
click at [1125, 344] on img at bounding box center [1121, 350] width 21 height 21
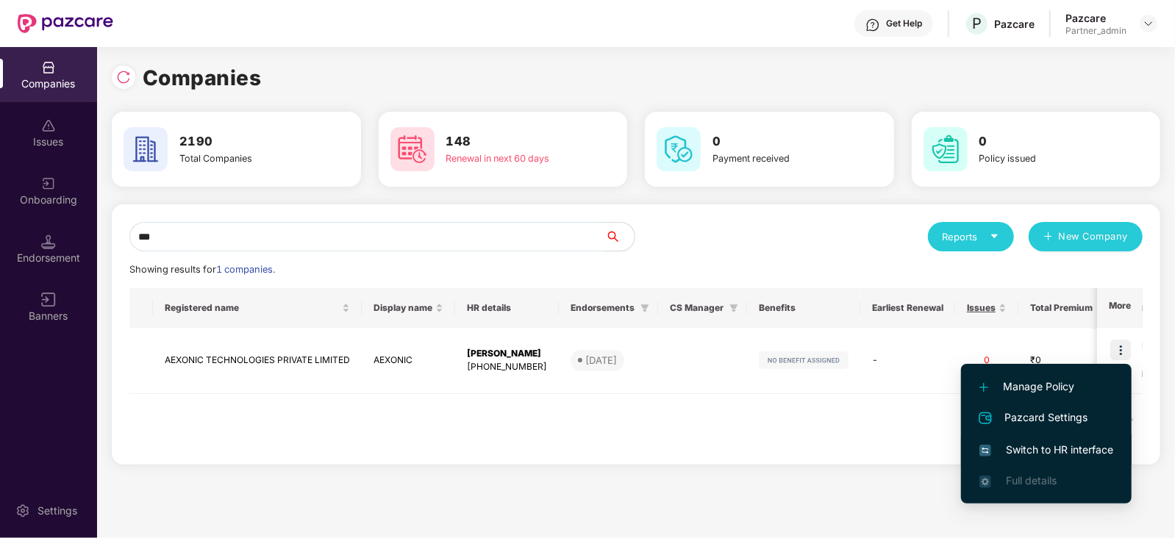
click at [1061, 449] on span "Switch to HR interface" at bounding box center [1047, 450] width 134 height 16
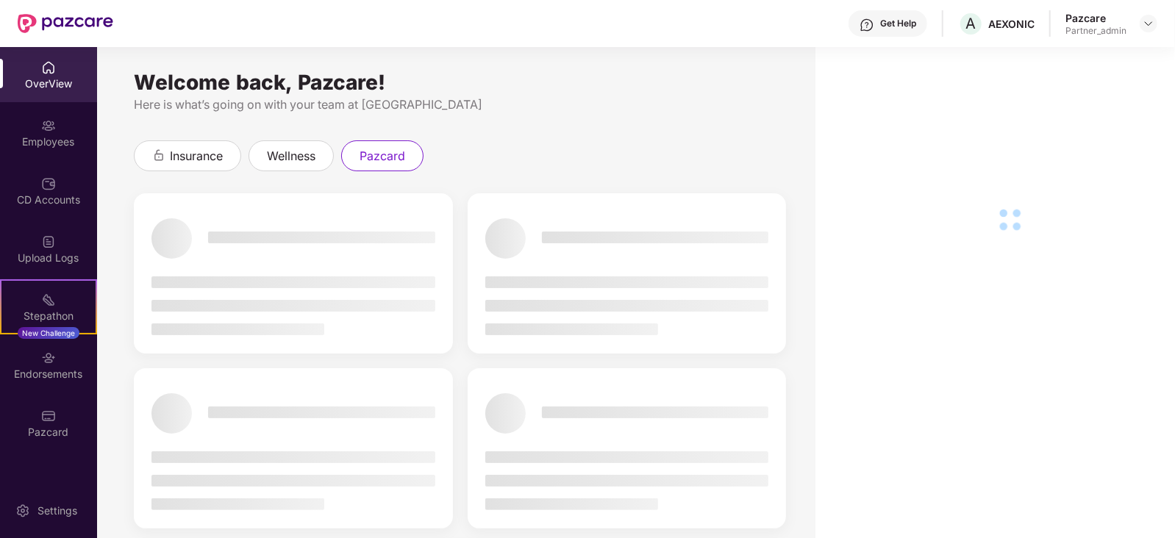
scroll to position [47, 0]
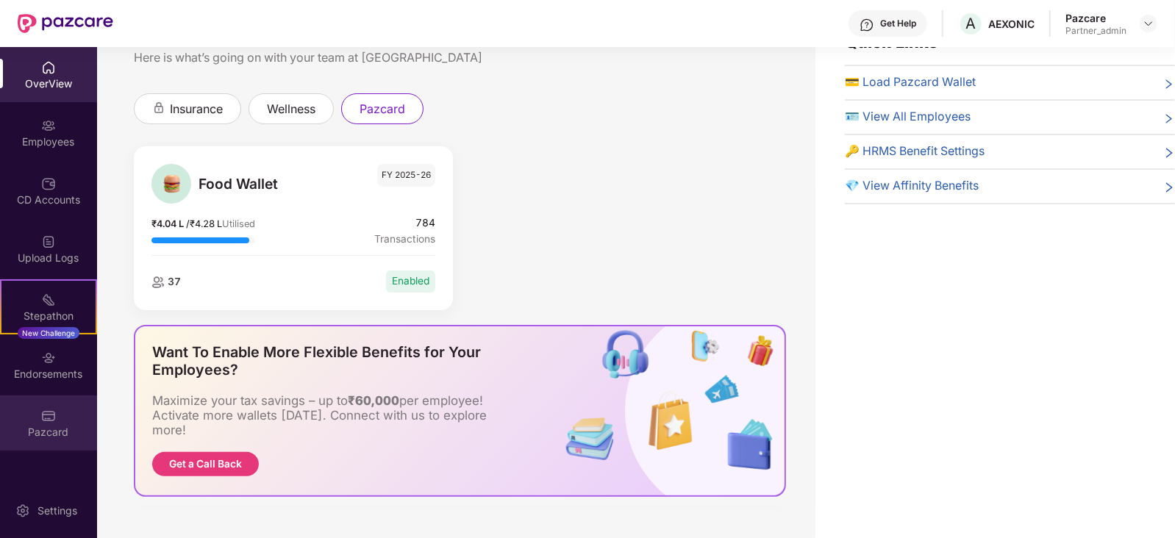
click at [62, 428] on div "Pazcard" at bounding box center [48, 432] width 97 height 15
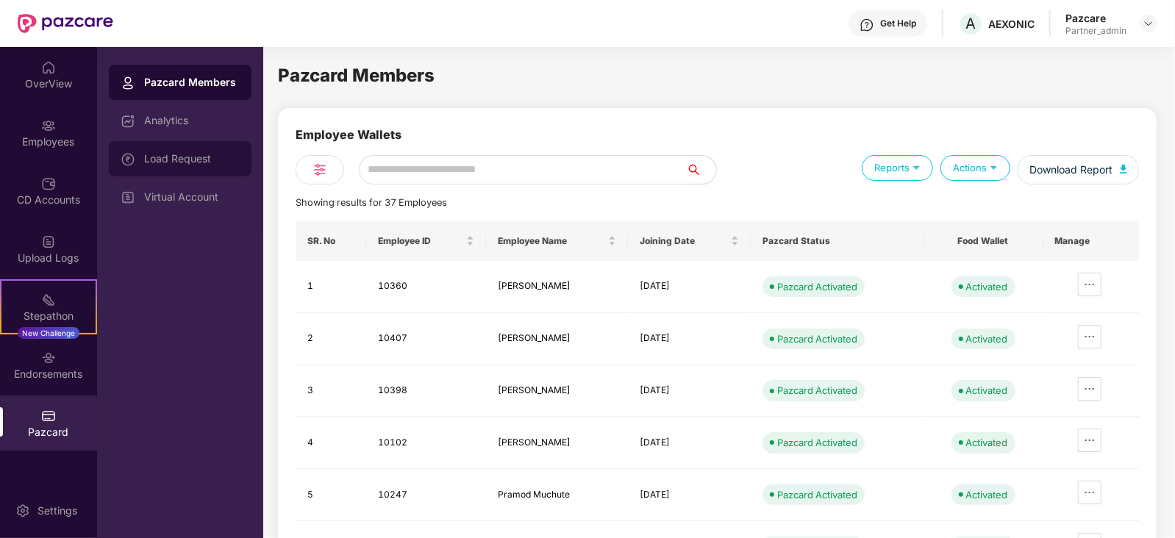
click at [189, 157] on div "Load Request" at bounding box center [192, 159] width 96 height 12
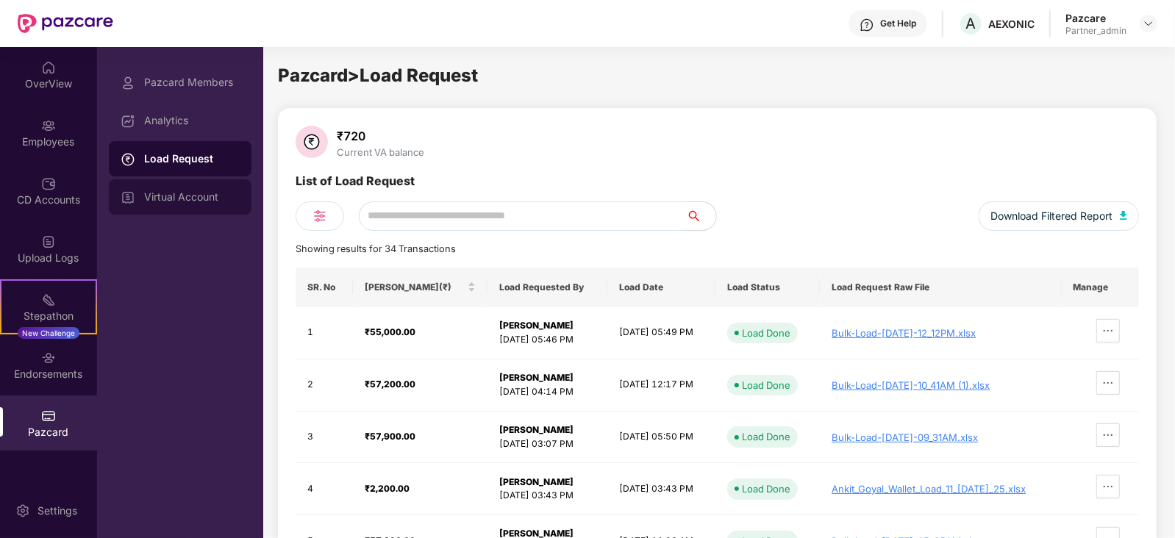
click at [202, 200] on div "Virtual Account" at bounding box center [192, 197] width 96 height 12
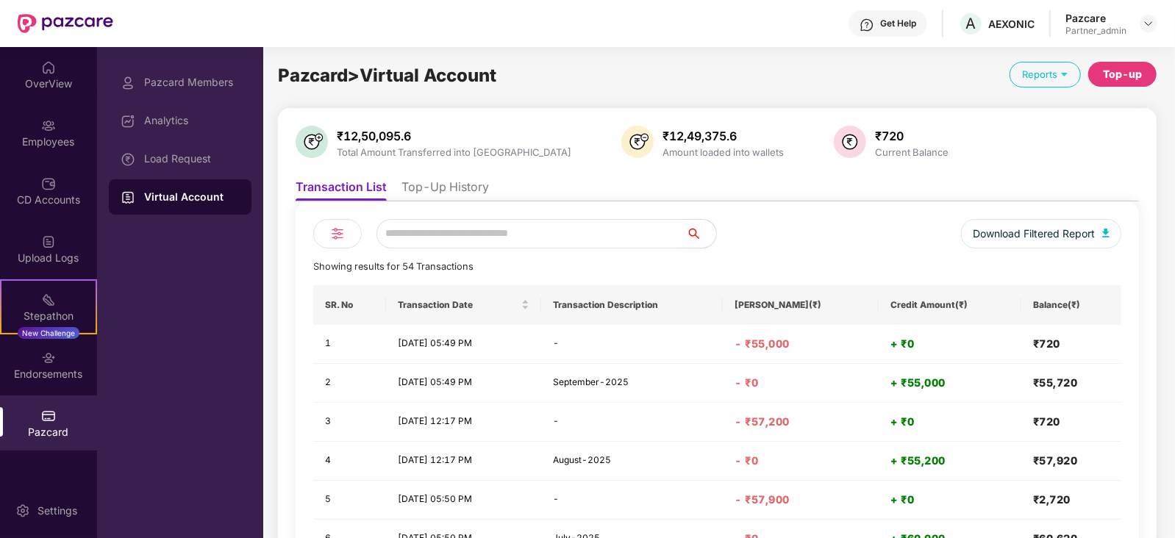
click at [330, 229] on img at bounding box center [338, 234] width 18 height 18
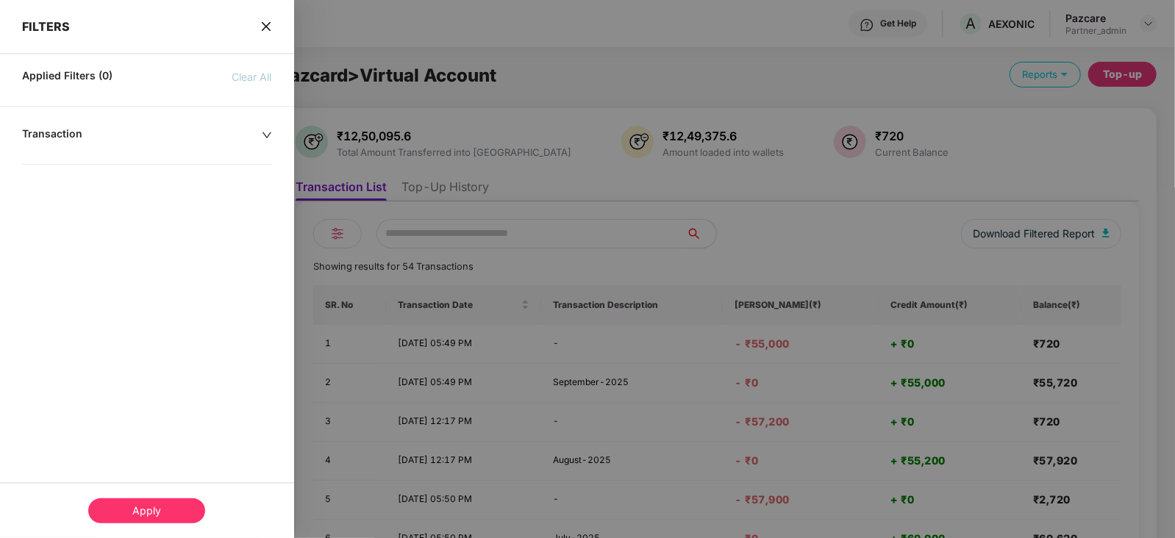
click at [264, 135] on icon "down" at bounding box center [267, 135] width 10 height 10
click at [118, 181] on div at bounding box center [79, 180] width 98 height 16
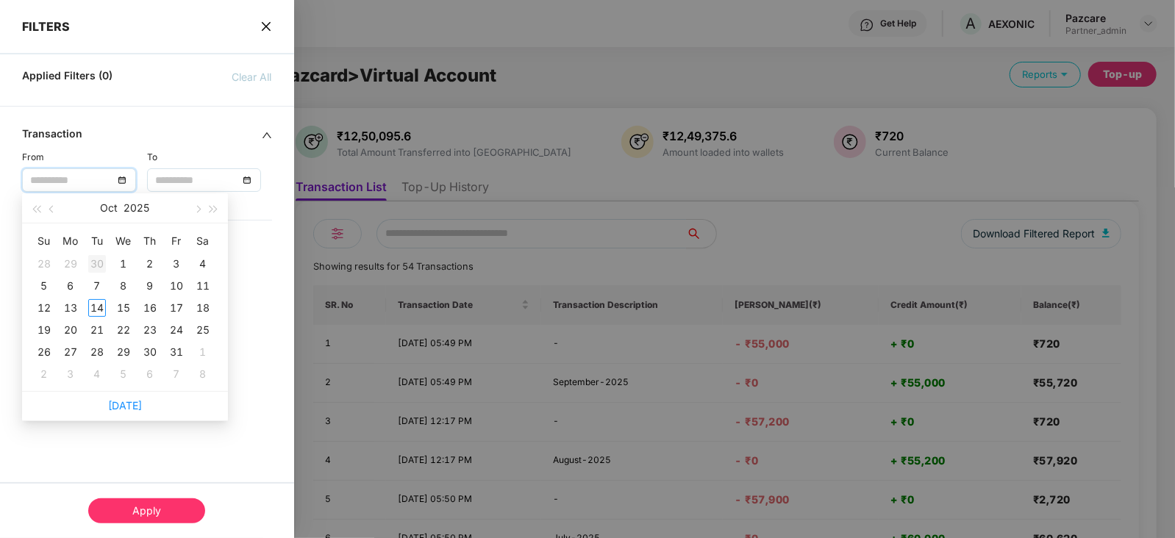
type input "**********"
click at [138, 207] on button "2025" at bounding box center [137, 207] width 26 height 29
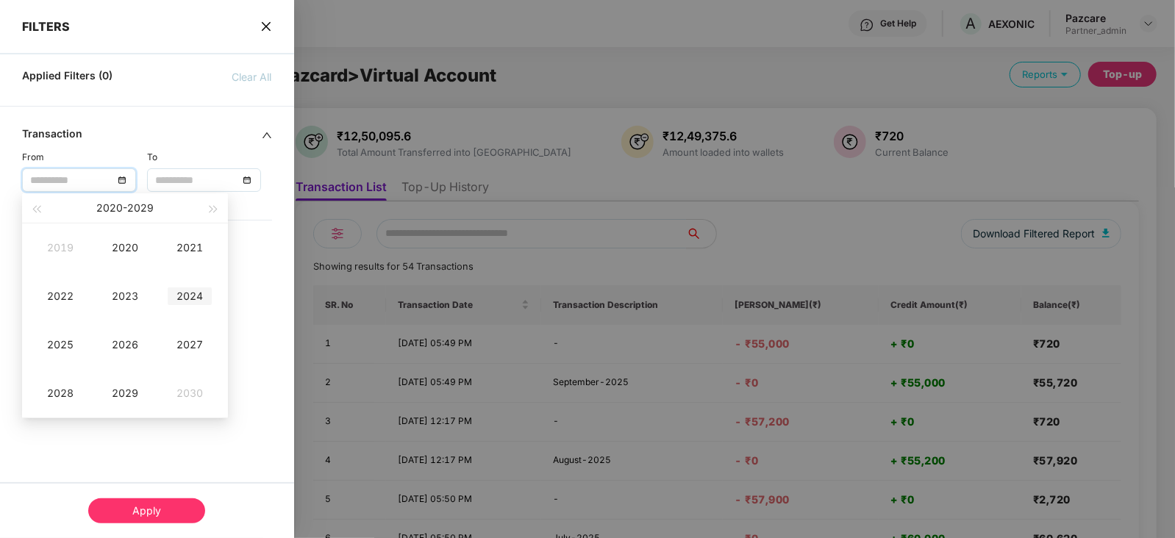
type input "**********"
click at [194, 300] on div "2024" at bounding box center [190, 297] width 44 height 18
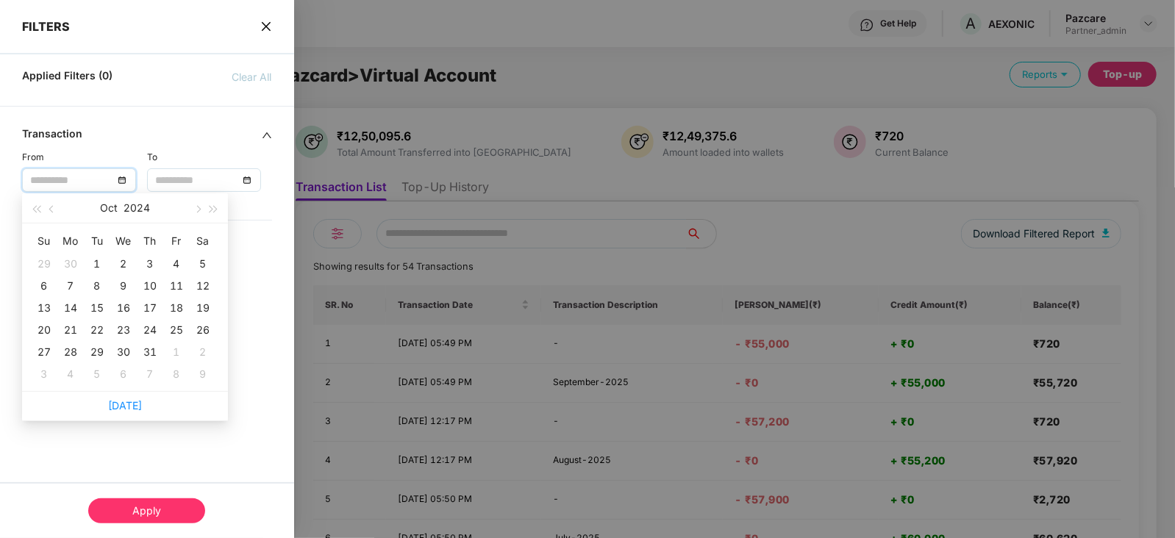
type input "**********"
click at [54, 209] on span "button" at bounding box center [52, 209] width 7 height 7
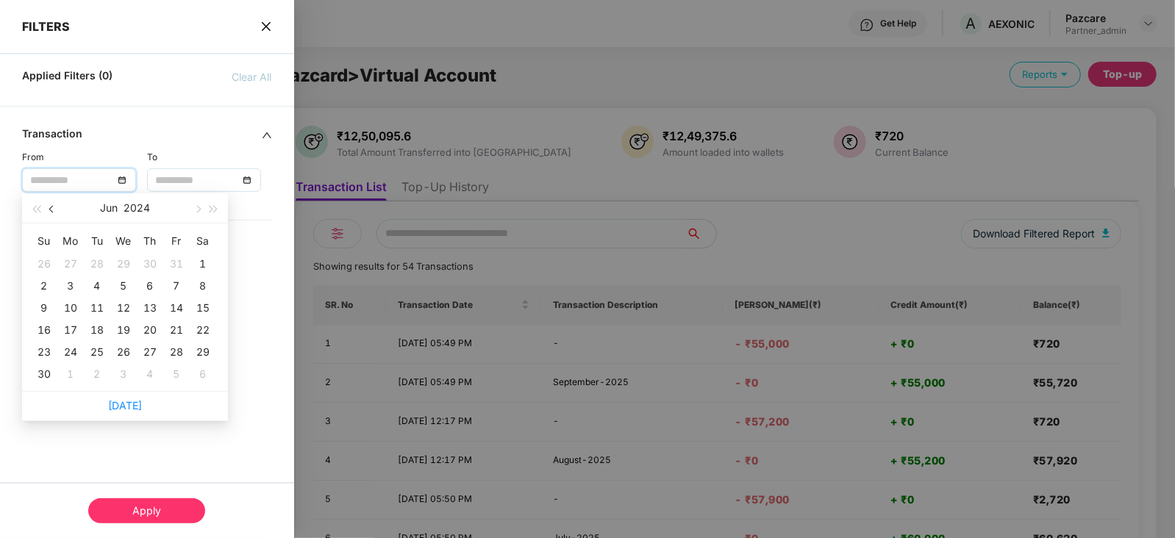
click at [54, 209] on span "button" at bounding box center [52, 209] width 7 height 7
type input "**********"
click at [70, 263] on div "1" at bounding box center [71, 264] width 18 height 18
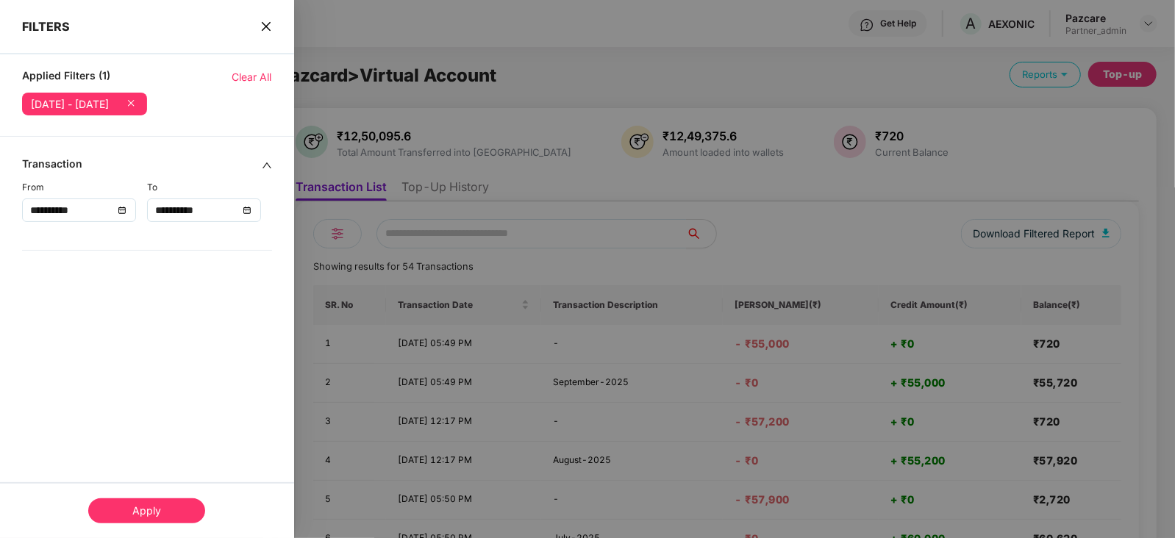
click at [246, 211] on div "**********" at bounding box center [204, 210] width 98 height 16
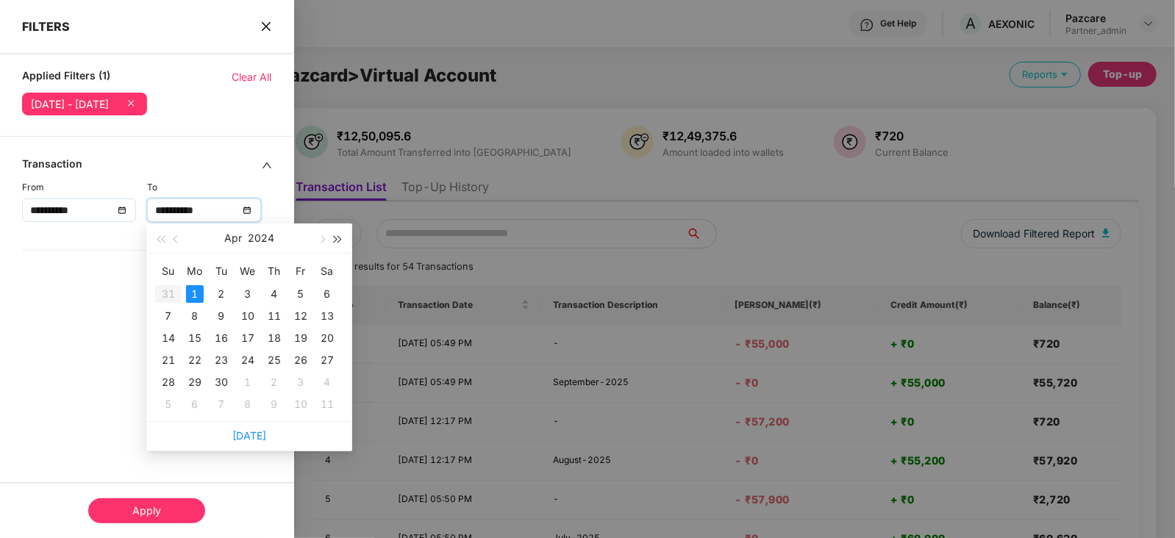
click at [335, 238] on span "button" at bounding box center [338, 239] width 7 height 7
type input "**********"
click at [197, 291] on div "31" at bounding box center [195, 294] width 18 height 18
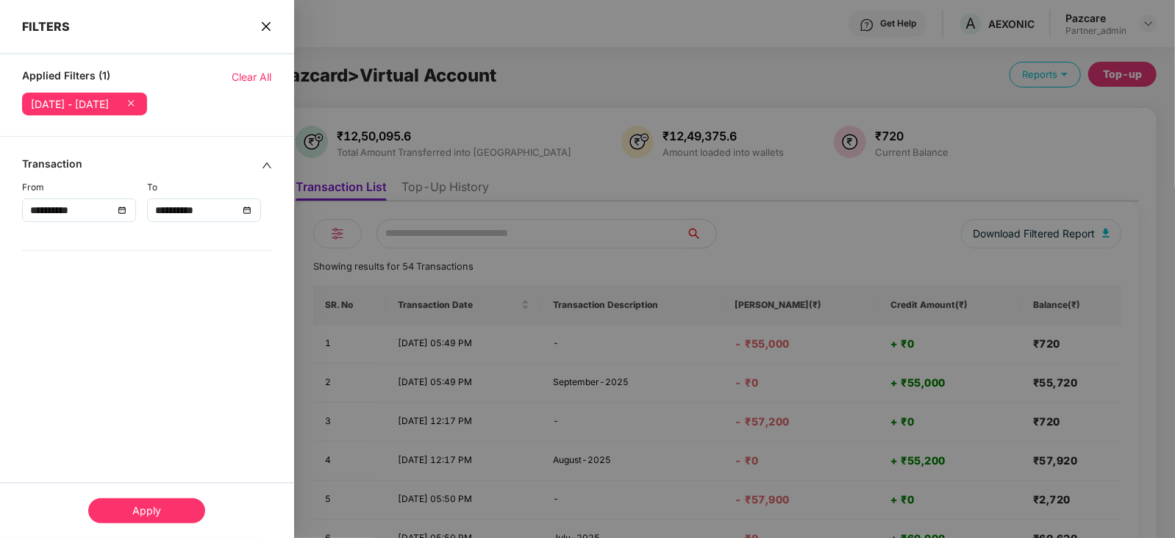
click at [141, 513] on div "Apply" at bounding box center [146, 511] width 117 height 25
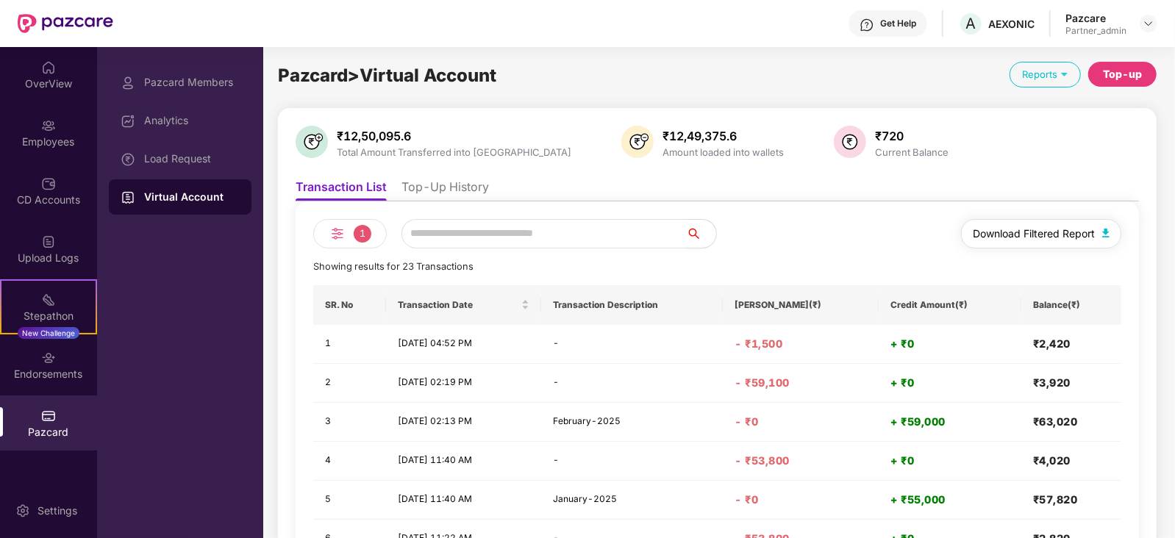
click at [1019, 233] on span "Download Filtered Report" at bounding box center [1034, 234] width 122 height 16
